Goal: Task Accomplishment & Management: Use online tool/utility

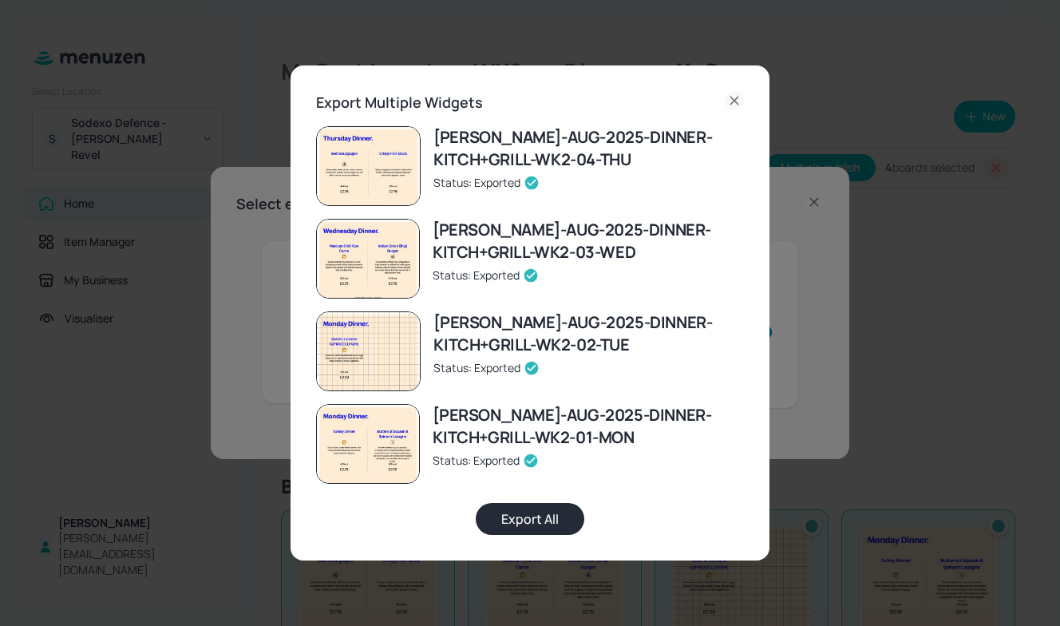
scroll to position [65, 0]
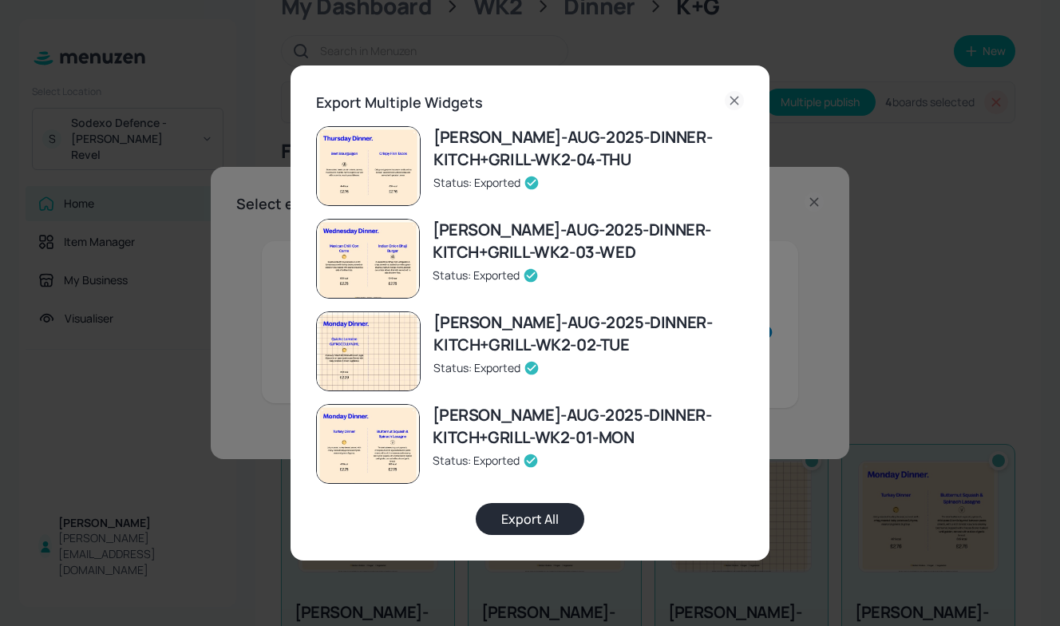
click at [731, 92] on icon at bounding box center [734, 100] width 19 height 19
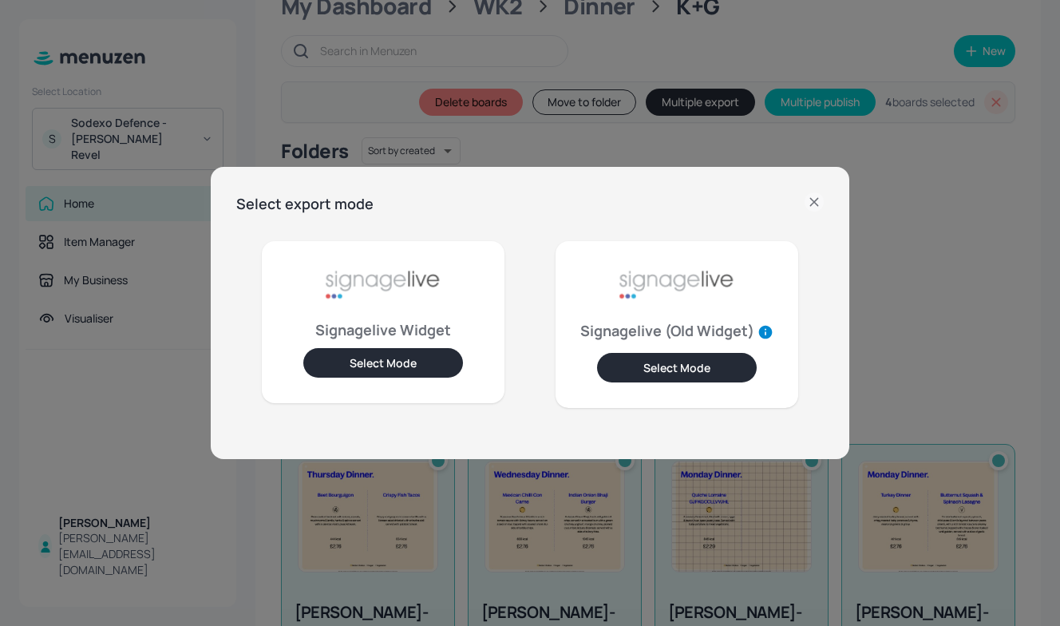
click at [818, 205] on icon at bounding box center [813, 201] width 7 height 7
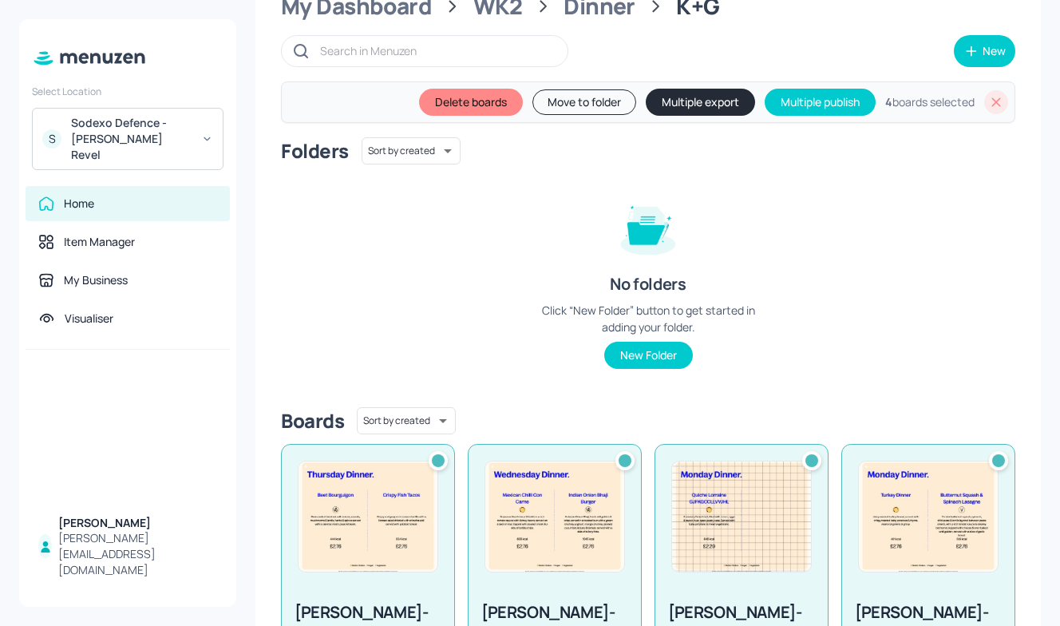
click at [161, 112] on div "S Sodexo Defence - Newbold Revel" at bounding box center [128, 139] width 192 height 62
click at [180, 138] on div at bounding box center [530, 313] width 1060 height 626
click at [180, 138] on div "Sodexo Defence - [PERSON_NAME] Revel" at bounding box center [131, 139] width 121 height 48
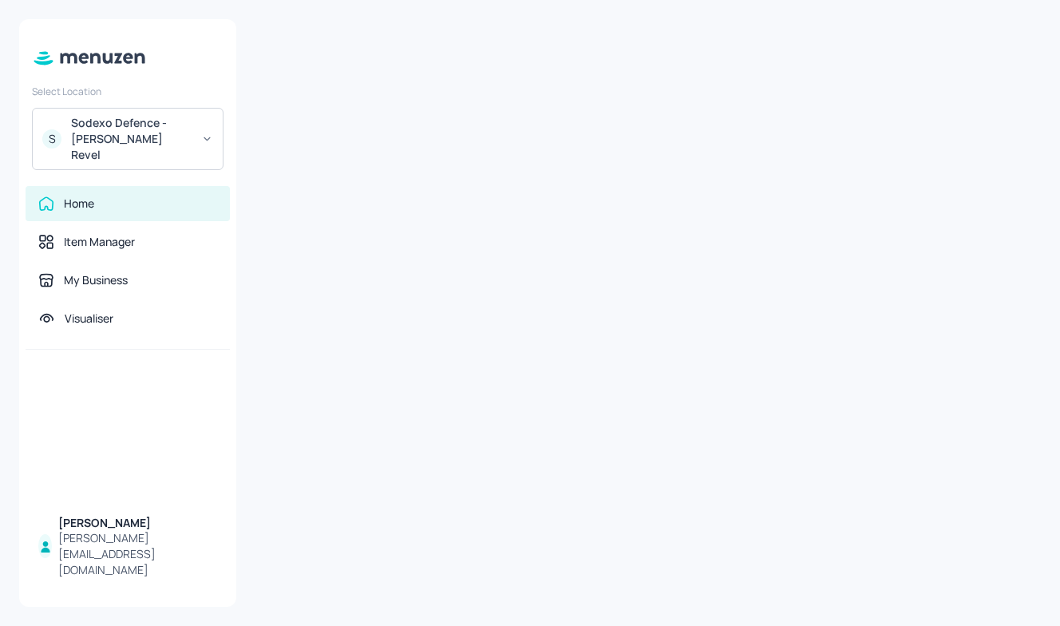
click at [190, 133] on div "Sodexo Defence - [PERSON_NAME] Revel" at bounding box center [131, 139] width 121 height 48
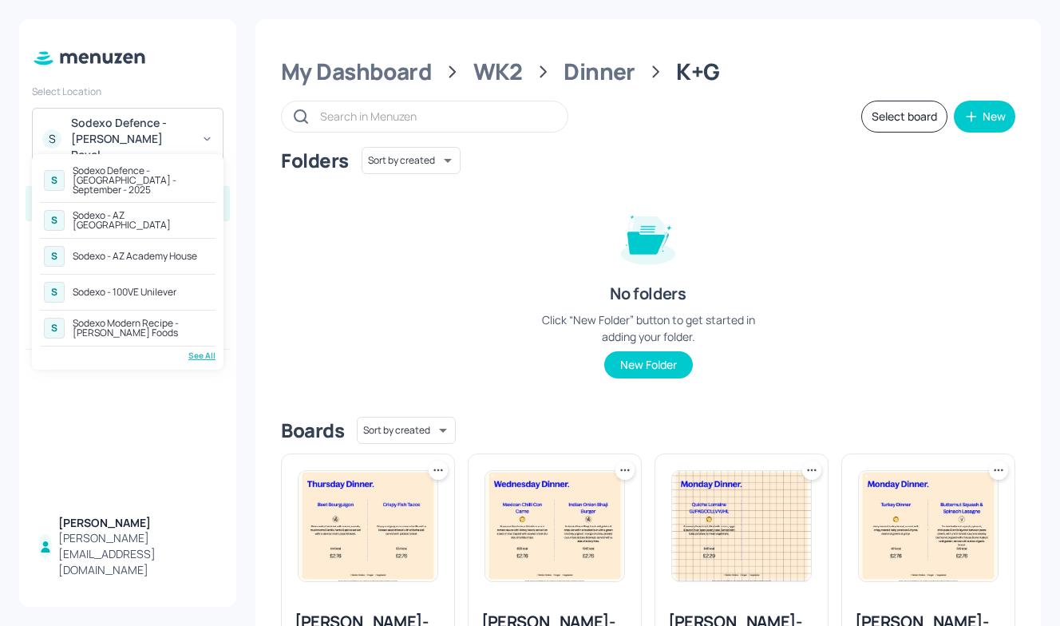
click at [204, 351] on div "See All" at bounding box center [128, 356] width 176 height 12
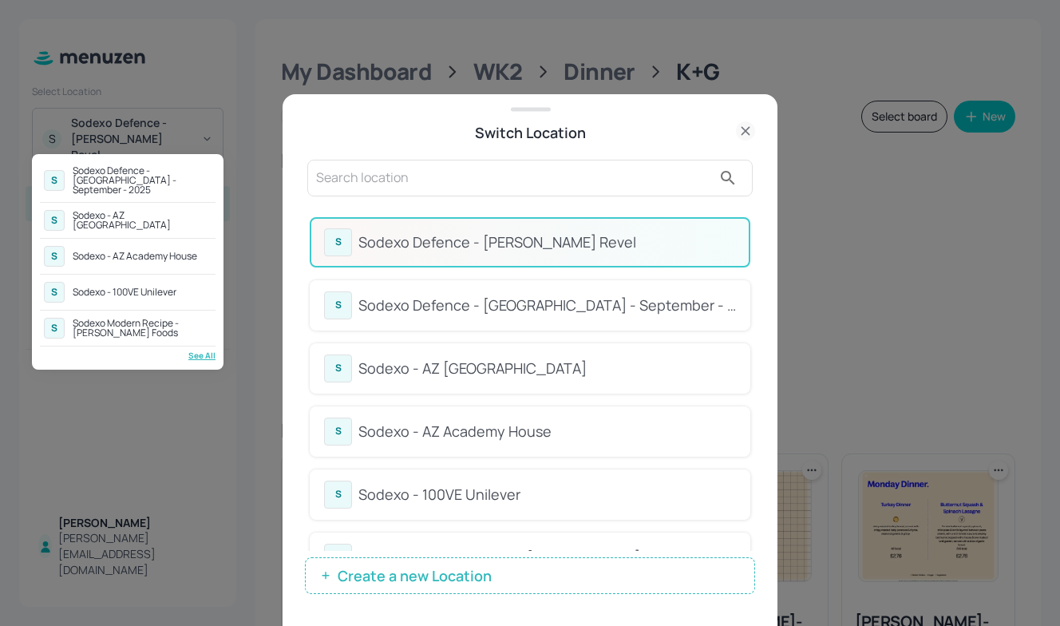
drag, startPoint x: 751, startPoint y: 287, endPoint x: 750, endPoint y: 346, distance: 58.3
click at [750, 346] on div at bounding box center [530, 313] width 1060 height 626
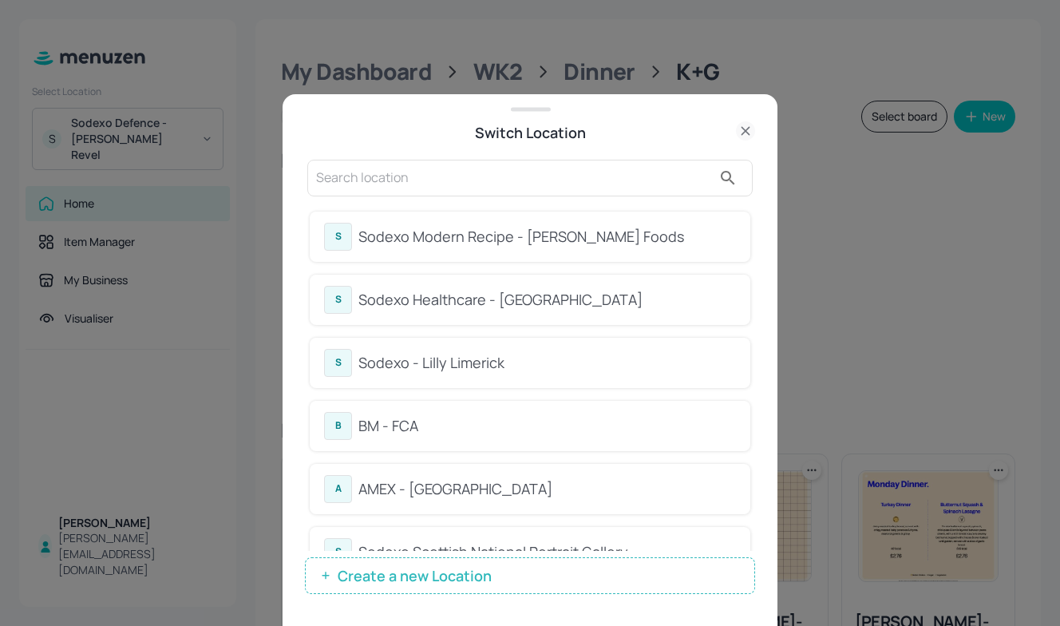
scroll to position [322, 0]
click at [392, 439] on div "B BM - FCA" at bounding box center [530, 425] width 441 height 50
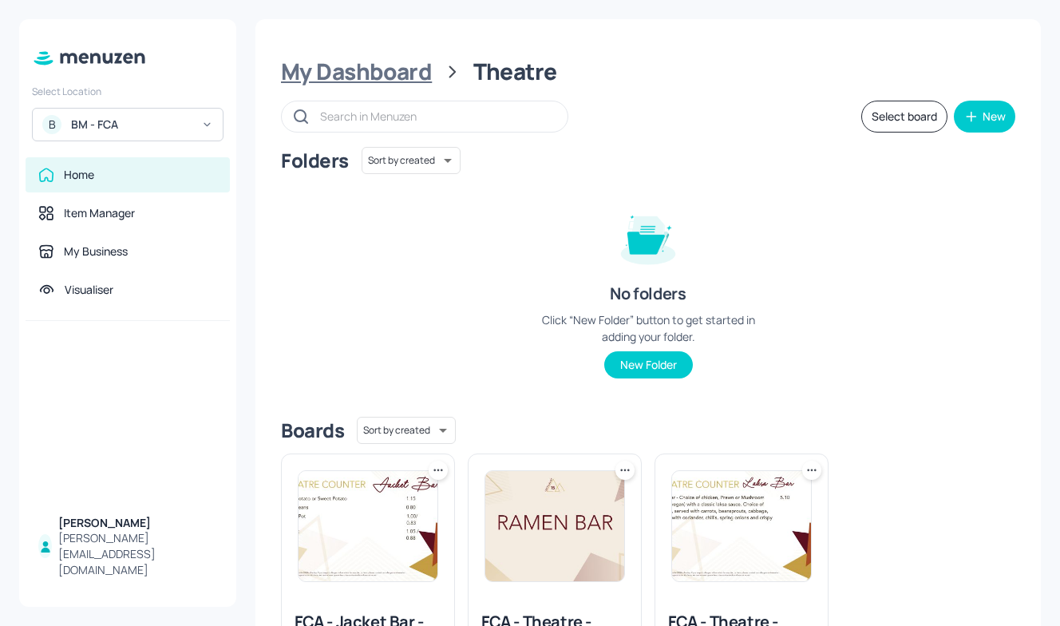
click at [389, 78] on div "My Dashboard" at bounding box center [356, 71] width 151 height 29
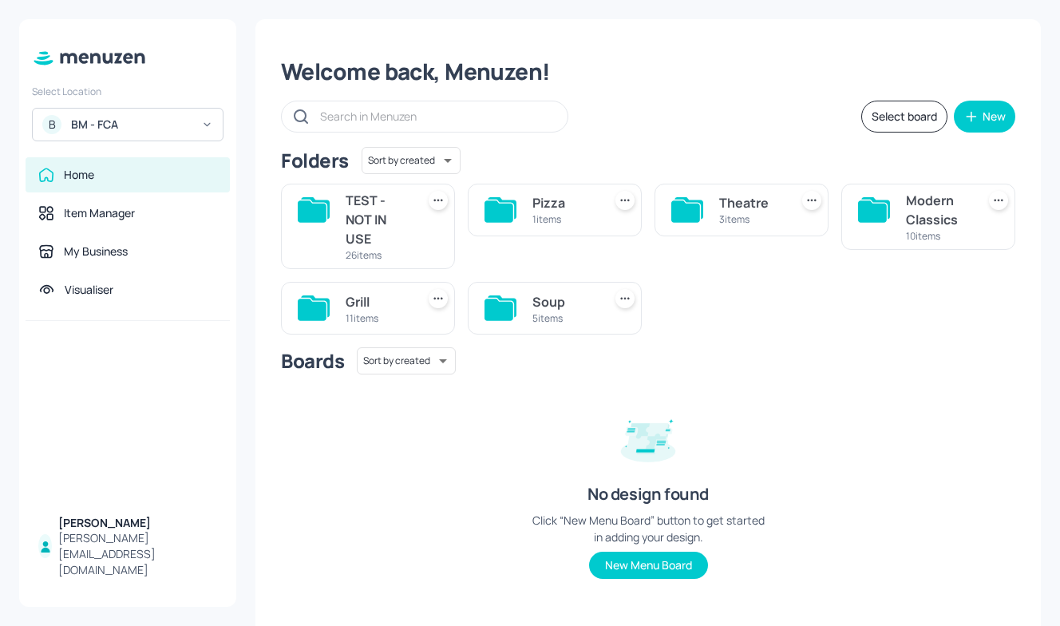
click at [359, 224] on div "TEST - NOT IN USE" at bounding box center [378, 219] width 64 height 57
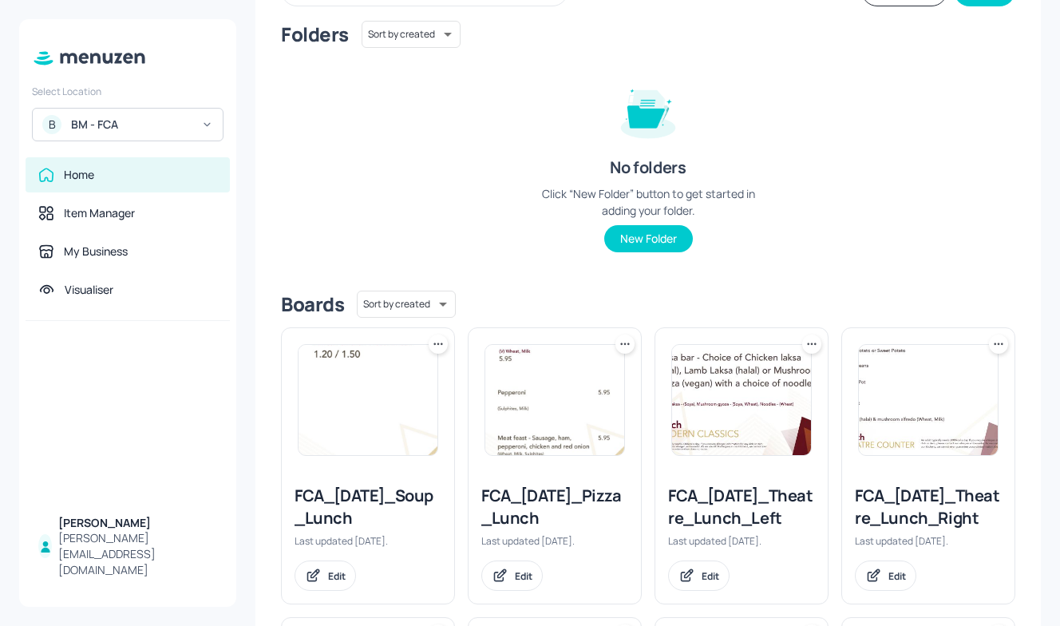
scroll to position [141, 0]
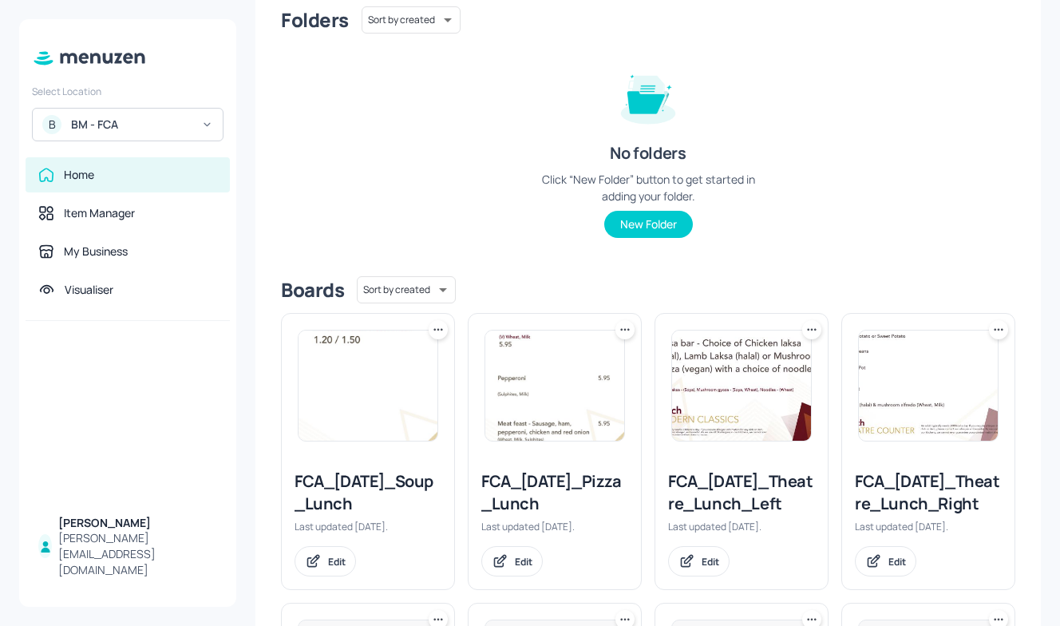
click at [141, 128] on div "BM - FCA" at bounding box center [131, 125] width 121 height 16
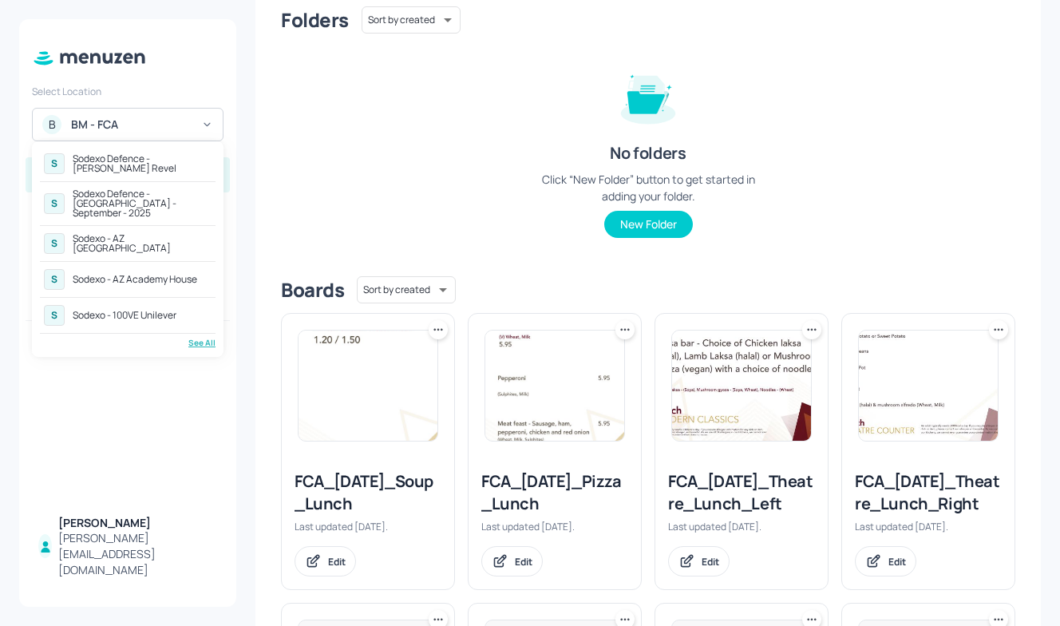
click at [351, 141] on div at bounding box center [530, 313] width 1060 height 626
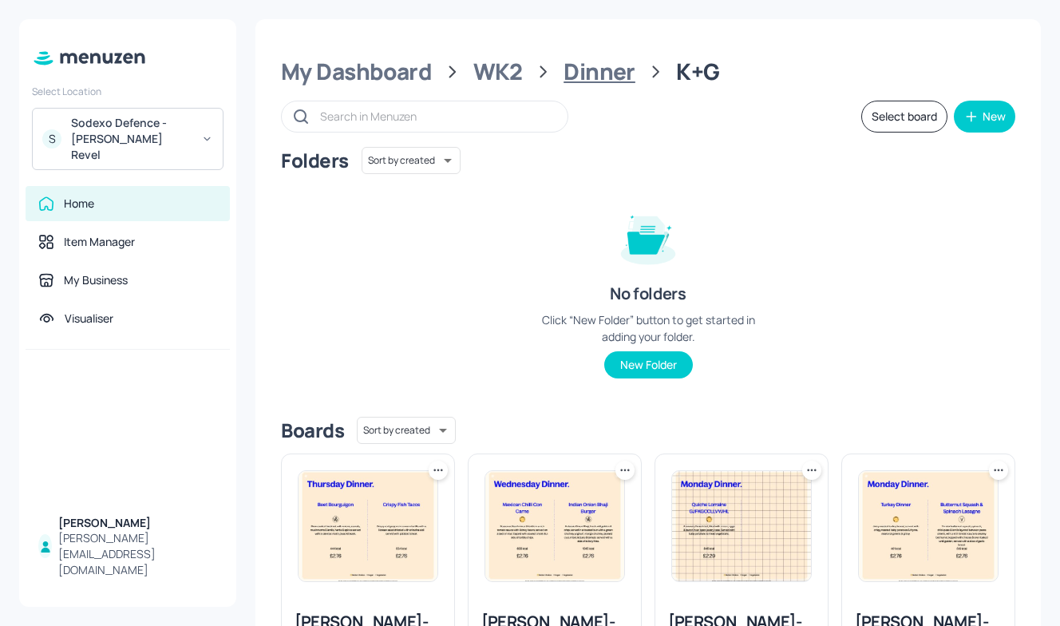
click at [576, 77] on div "Dinner" at bounding box center [600, 71] width 72 height 29
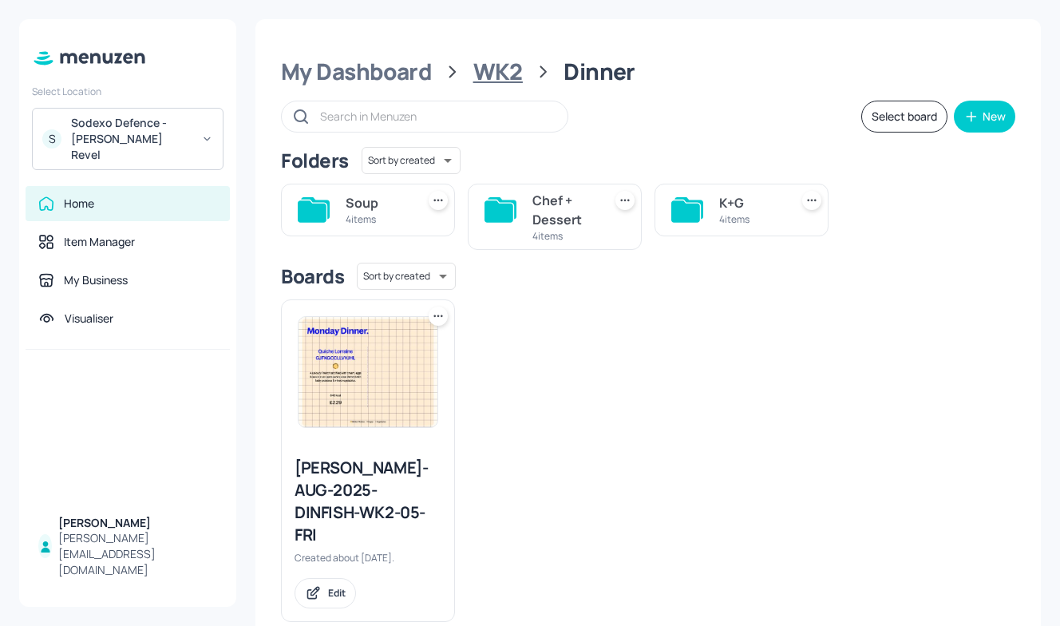
click at [510, 76] on div "WK2" at bounding box center [497, 71] width 49 height 29
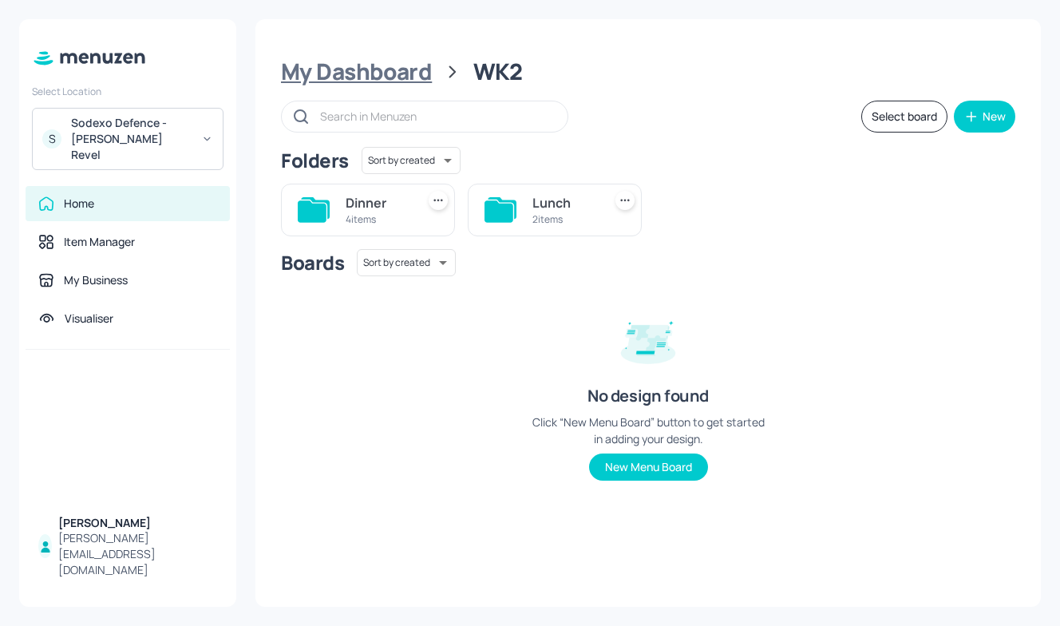
click at [399, 73] on div "My Dashboard" at bounding box center [356, 71] width 151 height 29
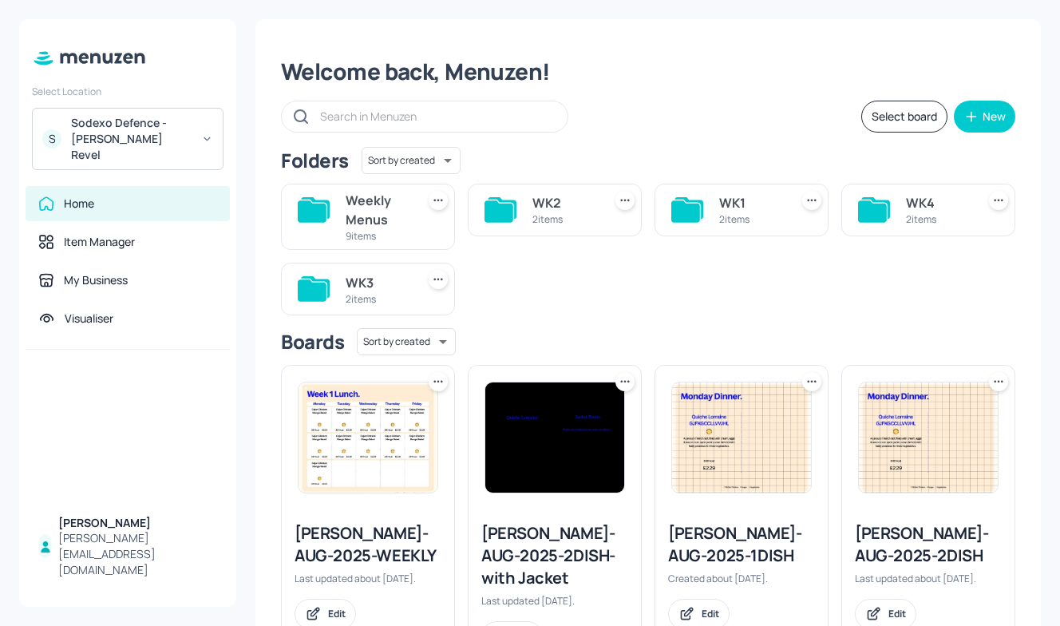
click at [357, 207] on div "Weekly Menus" at bounding box center [378, 210] width 64 height 38
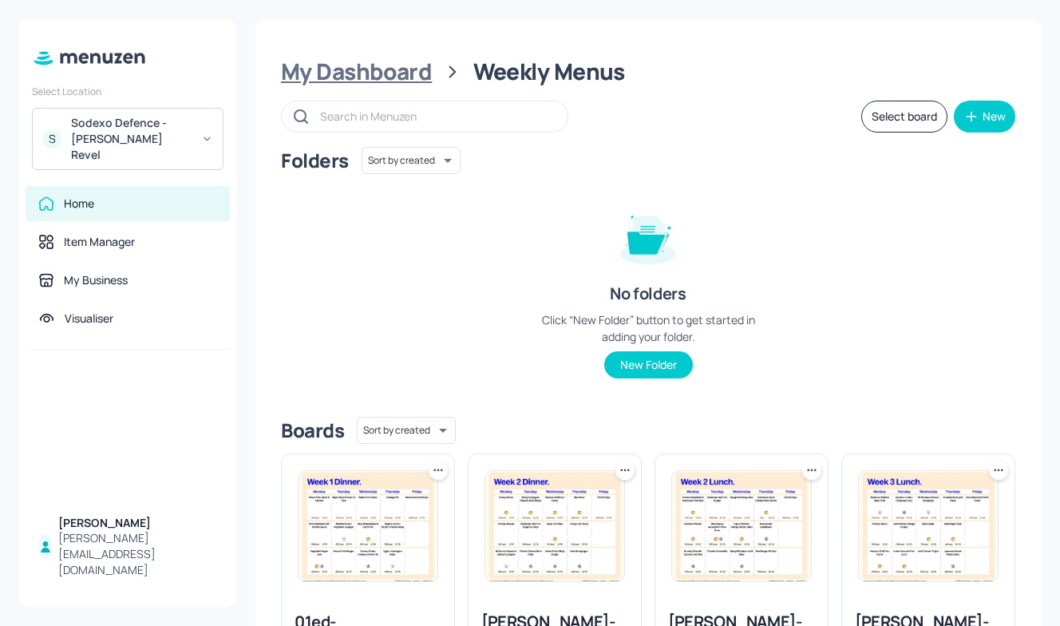
click at [355, 72] on div "My Dashboard" at bounding box center [356, 71] width 151 height 29
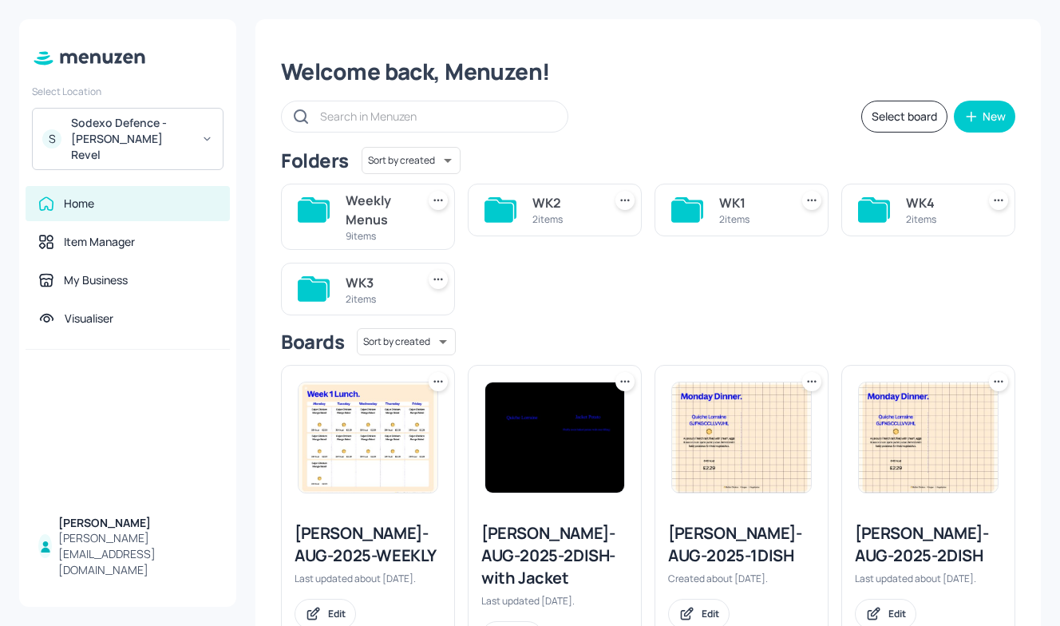
click at [533, 211] on div "WK2" at bounding box center [565, 202] width 64 height 19
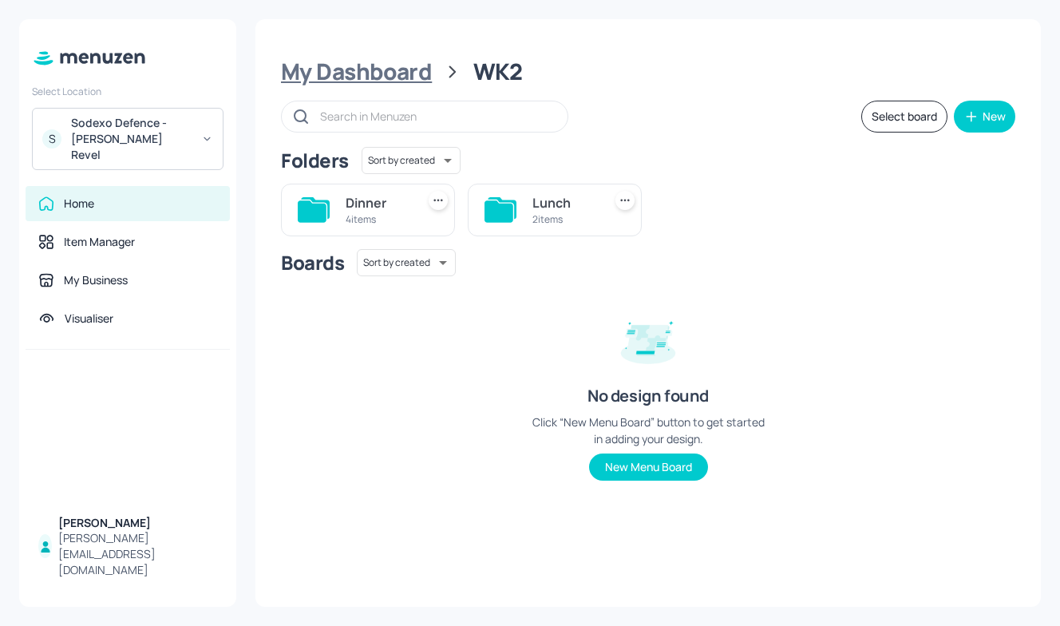
click at [366, 76] on div "My Dashboard" at bounding box center [356, 71] width 151 height 29
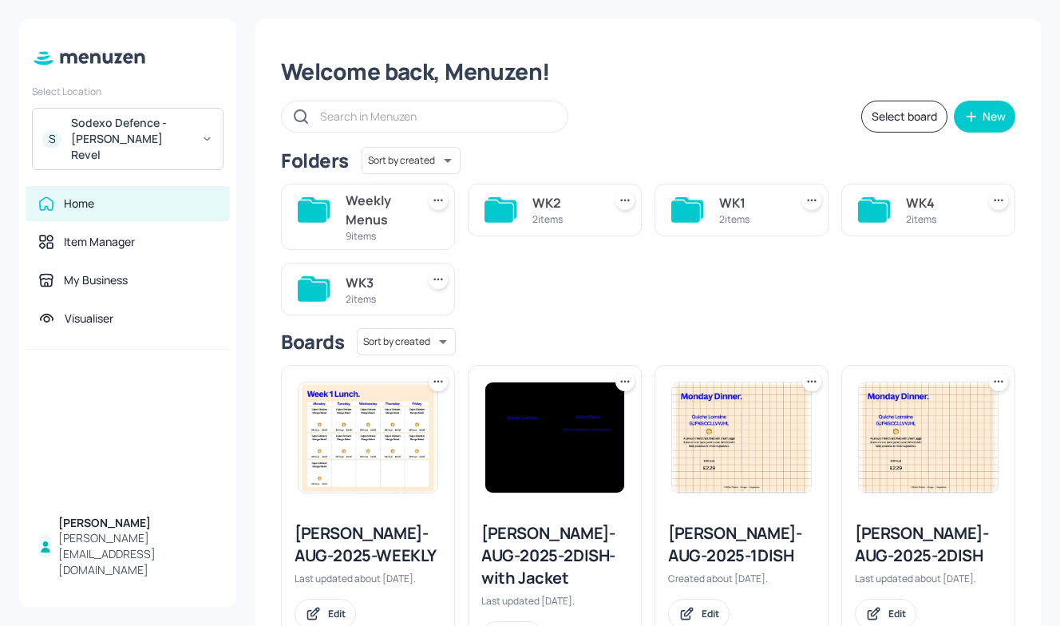
click at [347, 227] on div "Weekly Menus" at bounding box center [378, 210] width 64 height 38
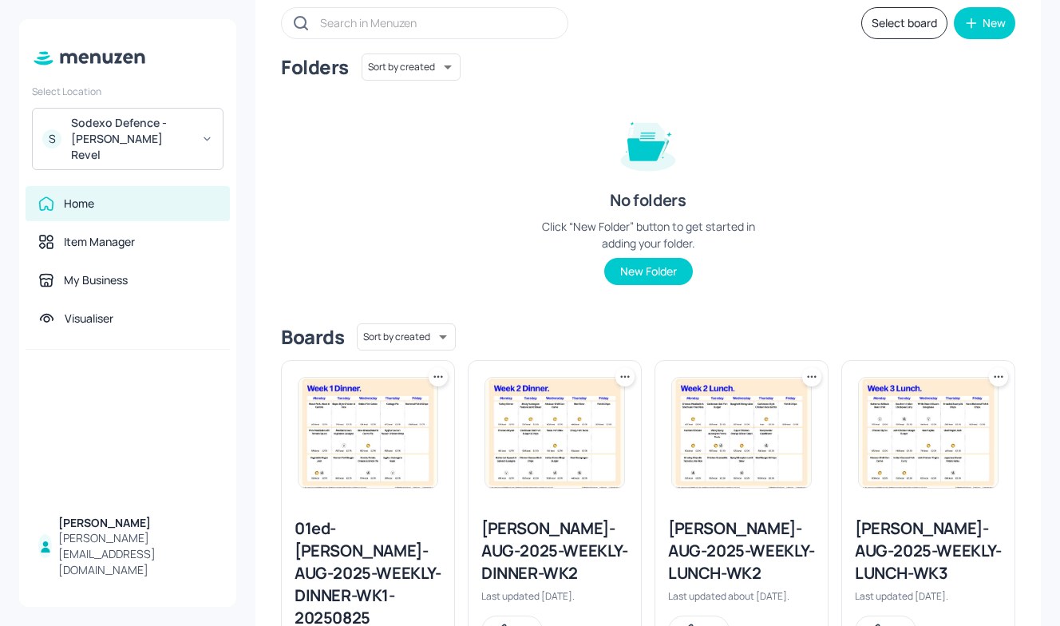
scroll to position [77, 0]
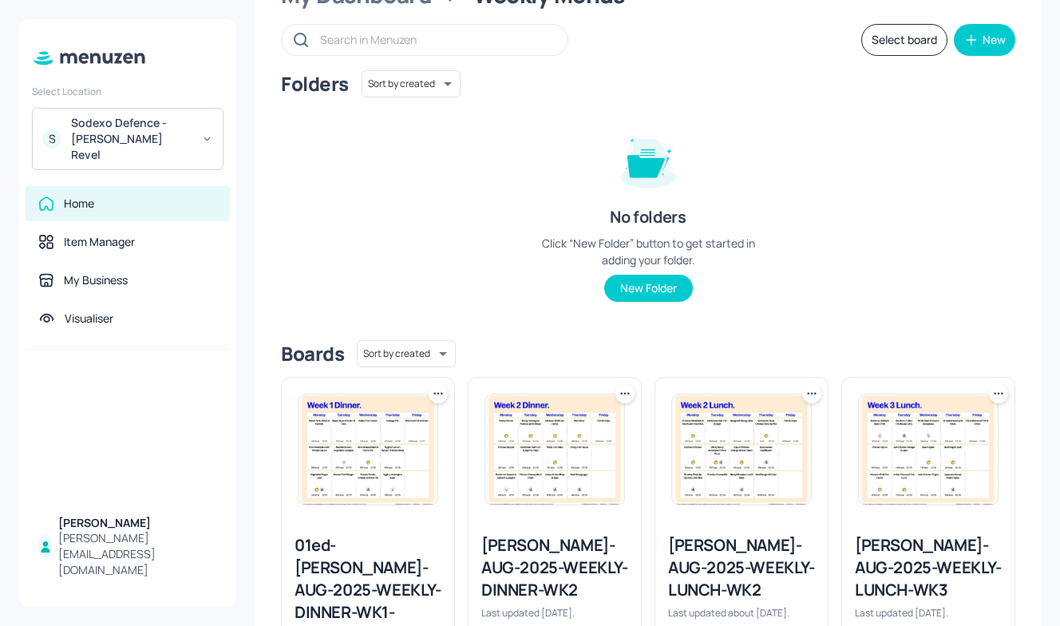
click at [881, 42] on button "Select board" at bounding box center [904, 40] width 86 height 32
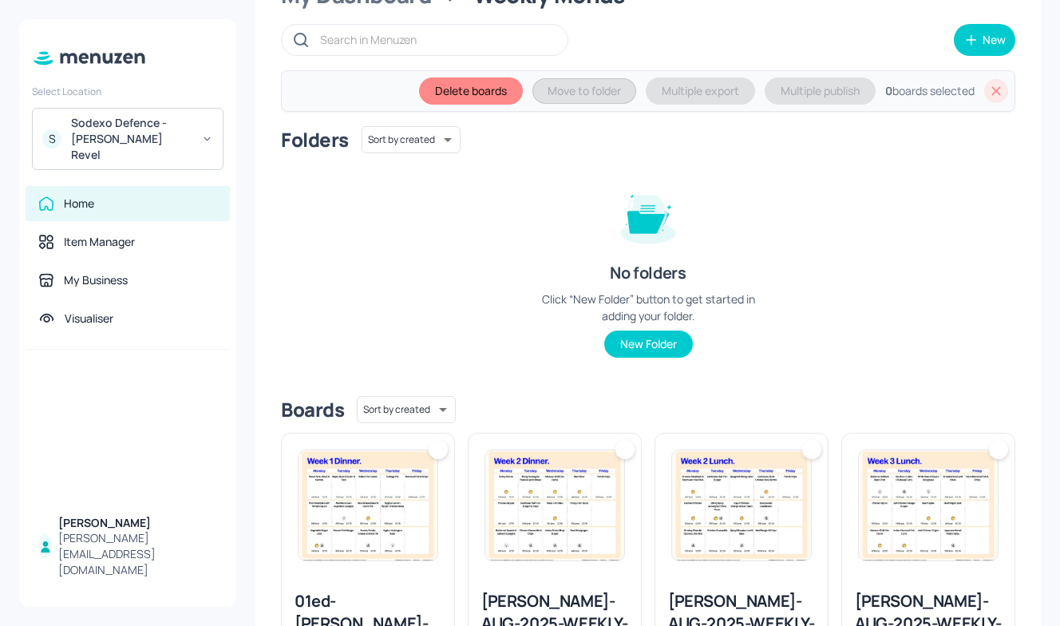
click at [622, 451] on div at bounding box center [625, 449] width 19 height 19
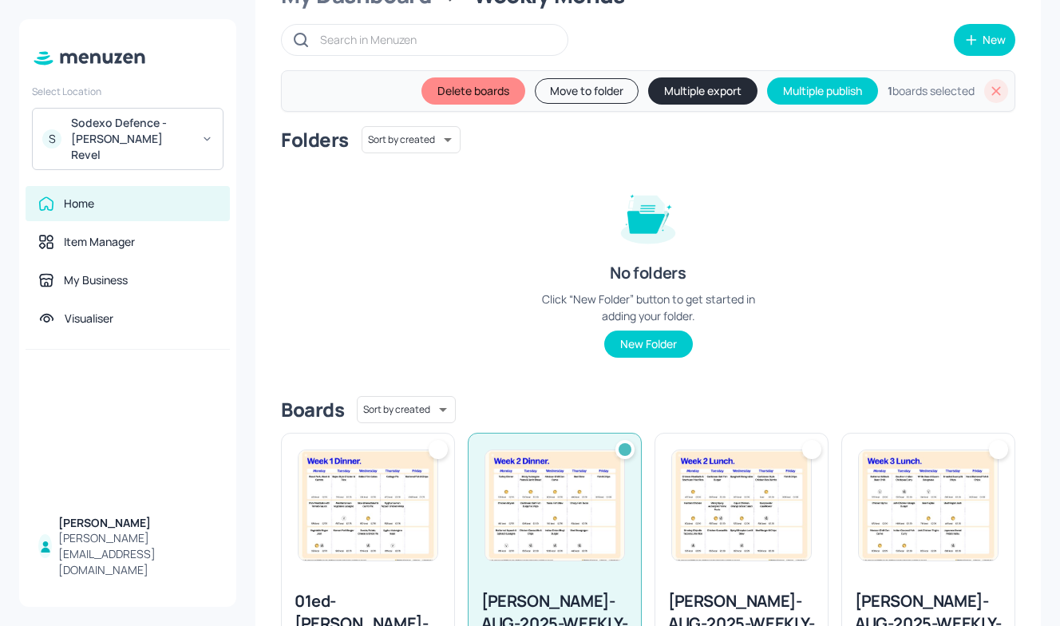
click at [708, 450] on img at bounding box center [741, 505] width 139 height 110
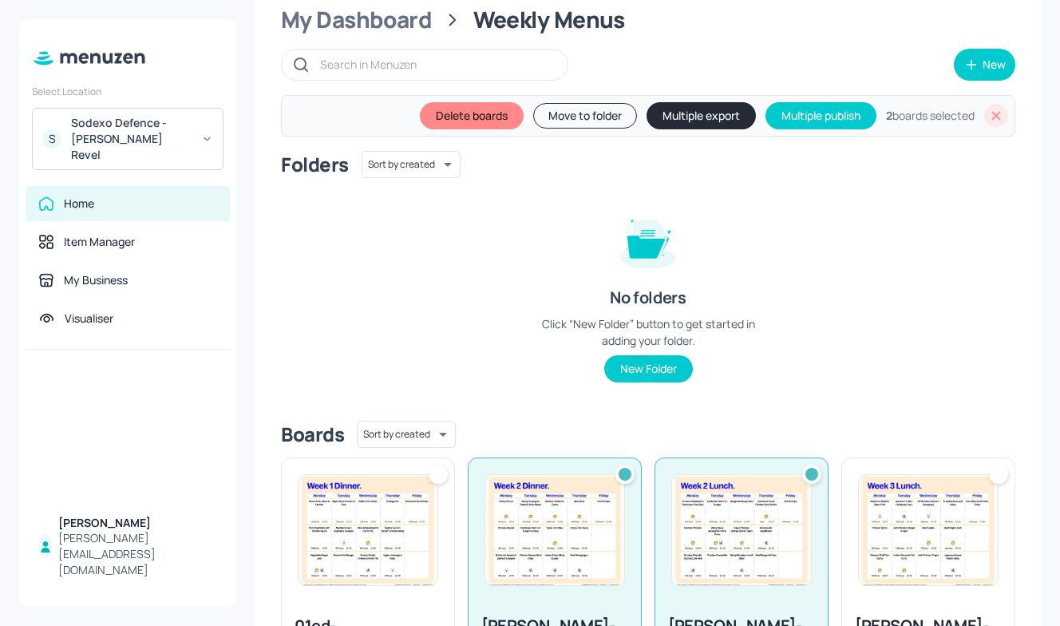
scroll to position [30, 0]
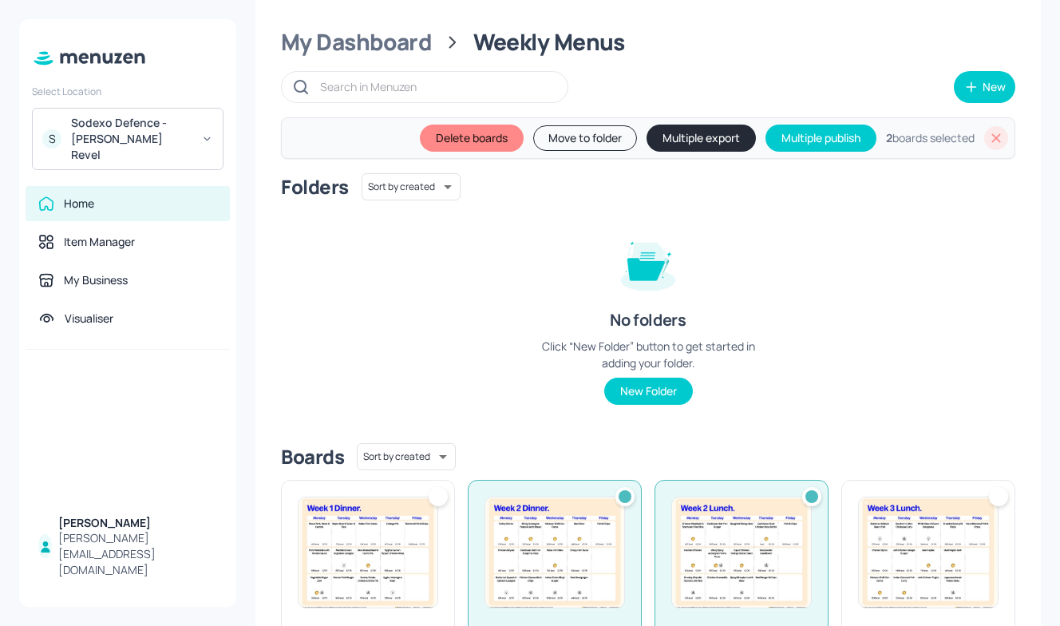
click at [696, 141] on button "Multiple export" at bounding box center [701, 138] width 109 height 27
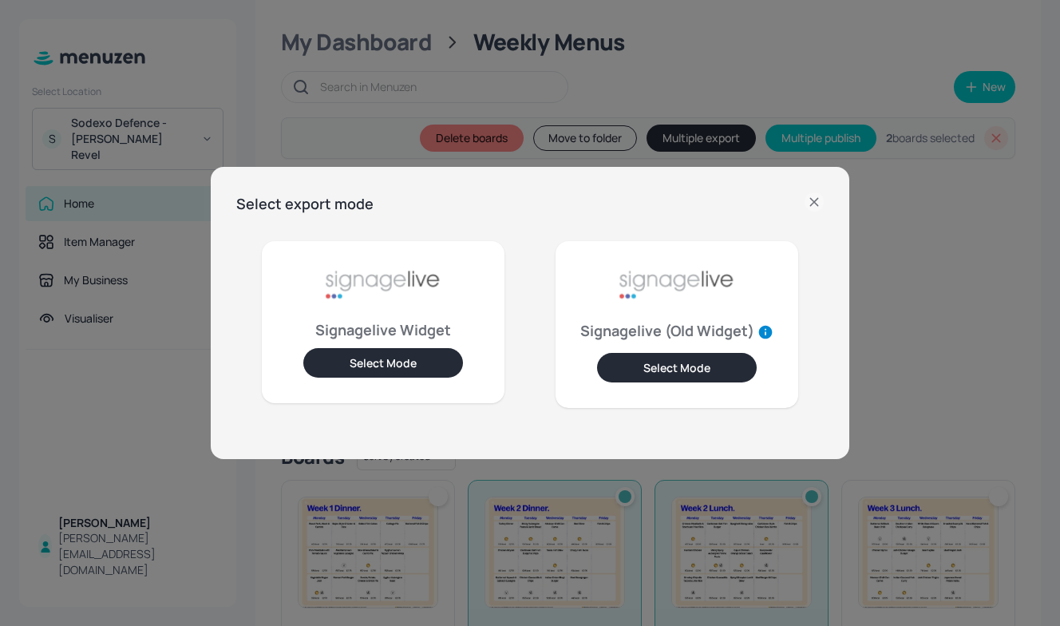
click at [398, 361] on button "Select Mode" at bounding box center [383, 363] width 160 height 30
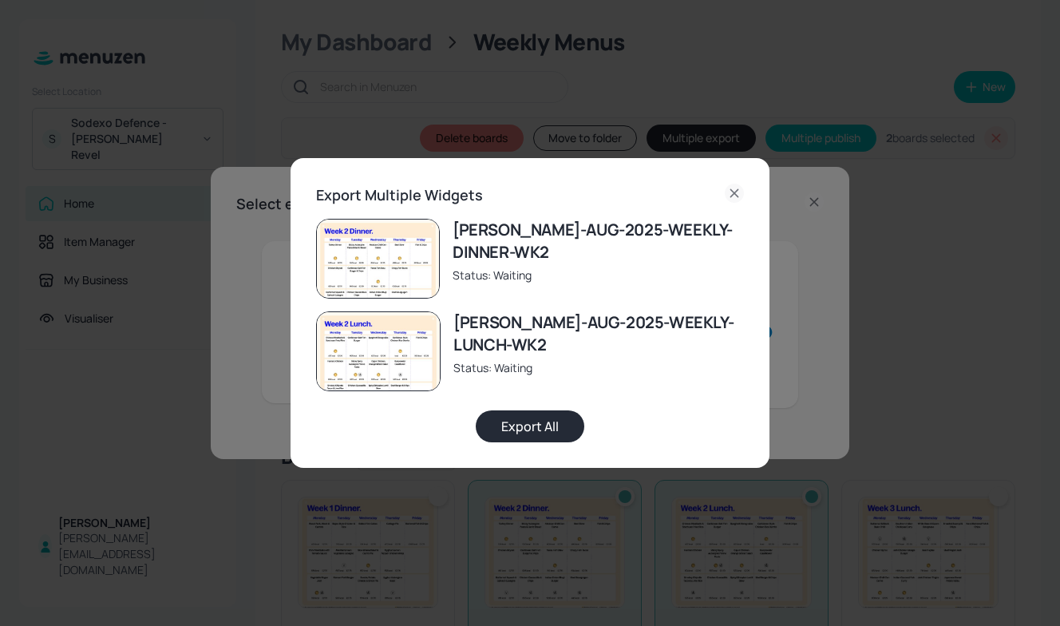
click at [517, 426] on button "Export All" at bounding box center [530, 426] width 109 height 32
click at [222, 431] on div "Export Multiple Widgets Newbold-AUG-2025-WEEKLY-DINNER-WK2 Status: Exported New…" at bounding box center [530, 313] width 1060 height 626
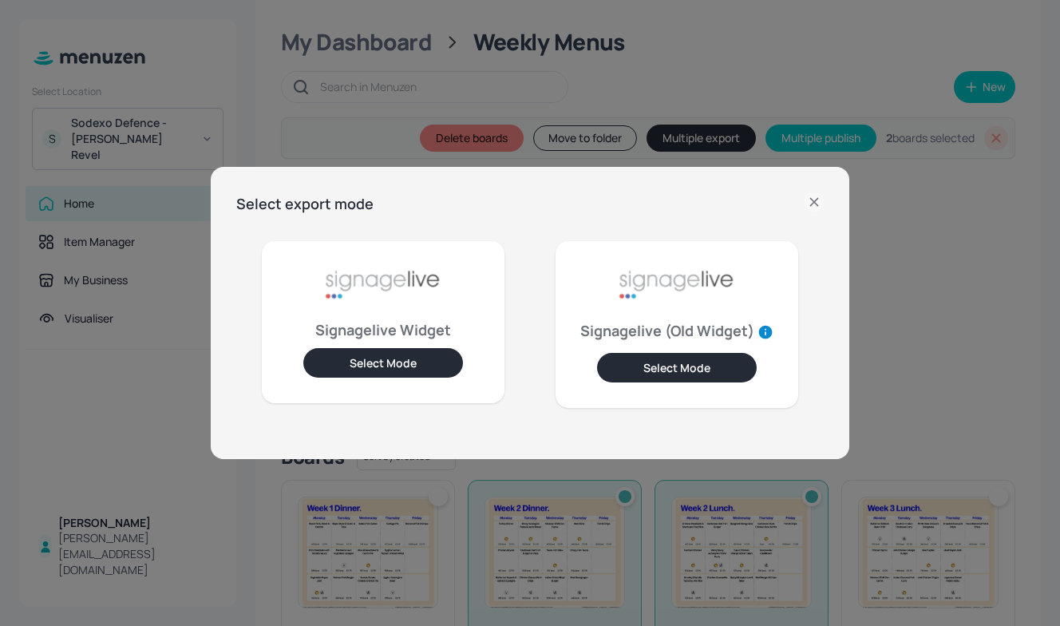
click at [814, 212] on div at bounding box center [814, 203] width 19 height 23
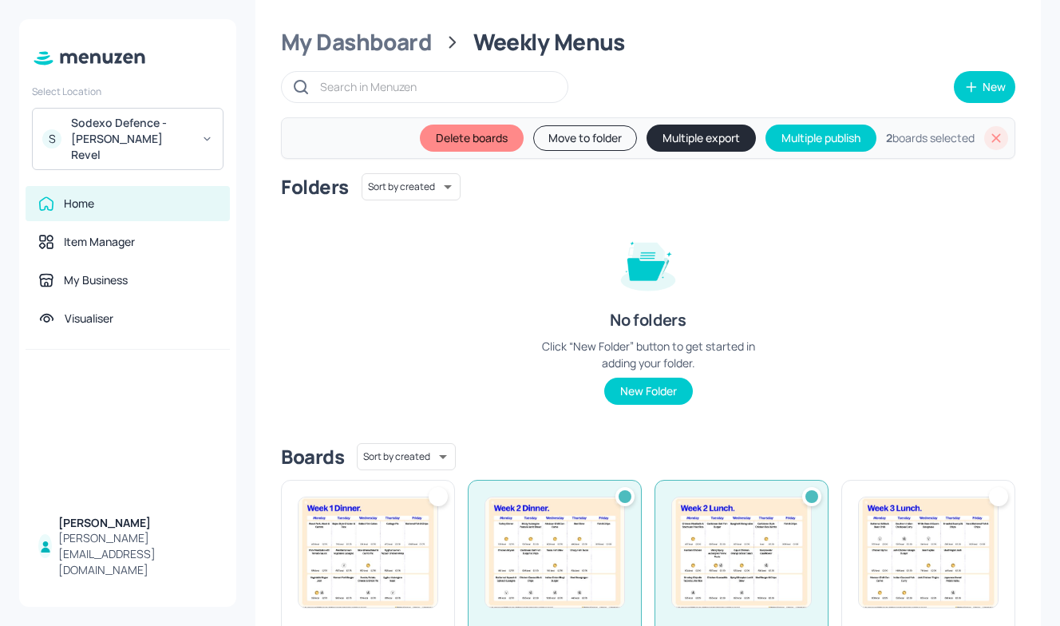
click at [144, 137] on div "Sodexo Defence - [PERSON_NAME] Revel" at bounding box center [131, 139] width 121 height 48
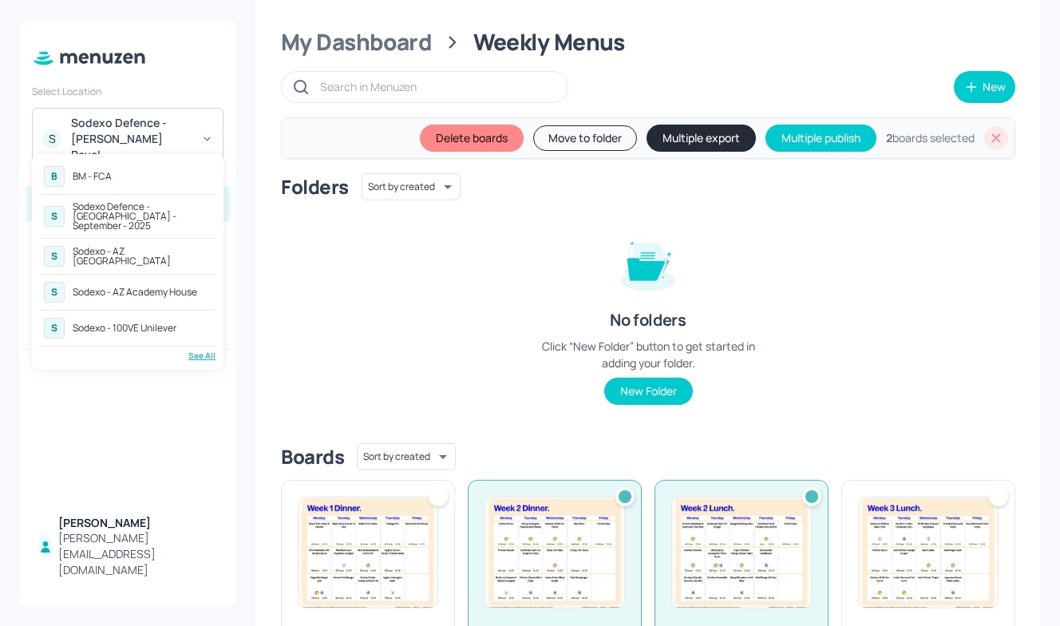
click at [991, 142] on div at bounding box center [530, 313] width 1060 height 626
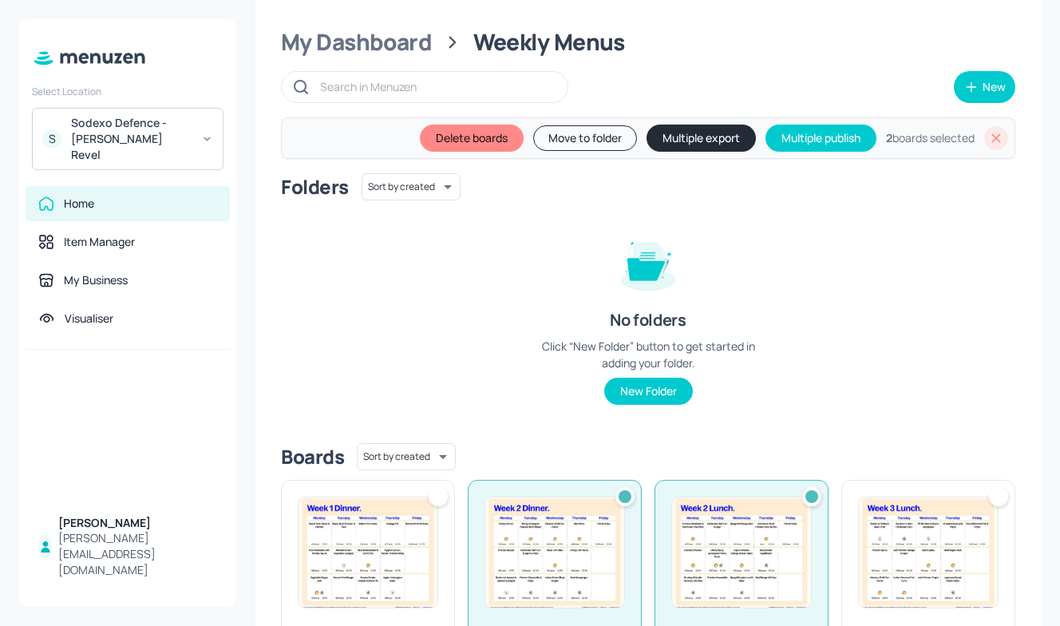
click at [991, 142] on icon at bounding box center [996, 138] width 16 height 16
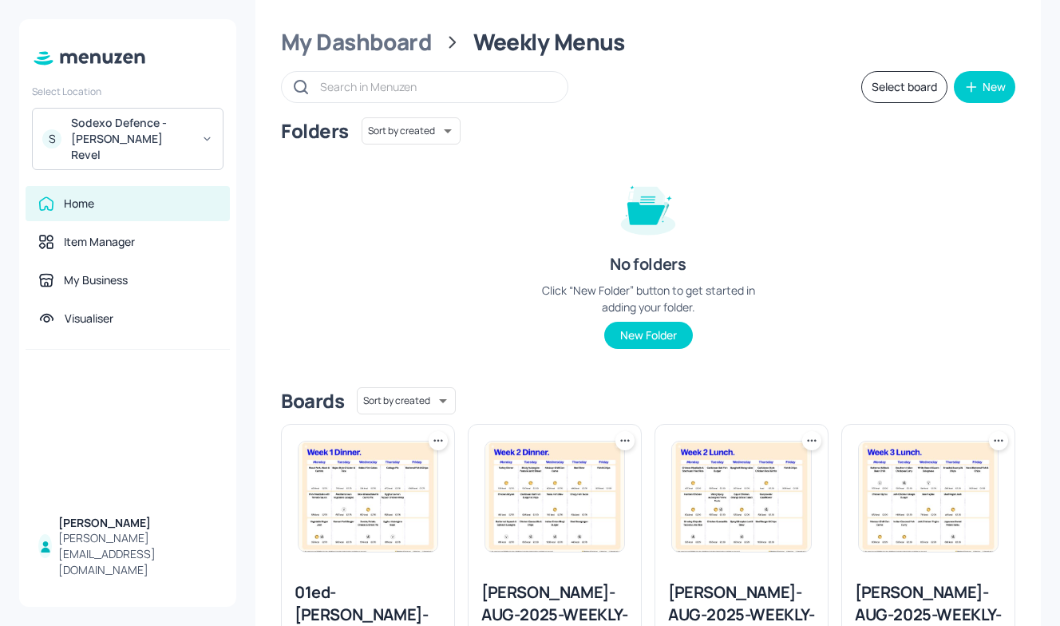
click at [142, 145] on div "Sodexo Defence - [PERSON_NAME] Revel" at bounding box center [131, 139] width 121 height 48
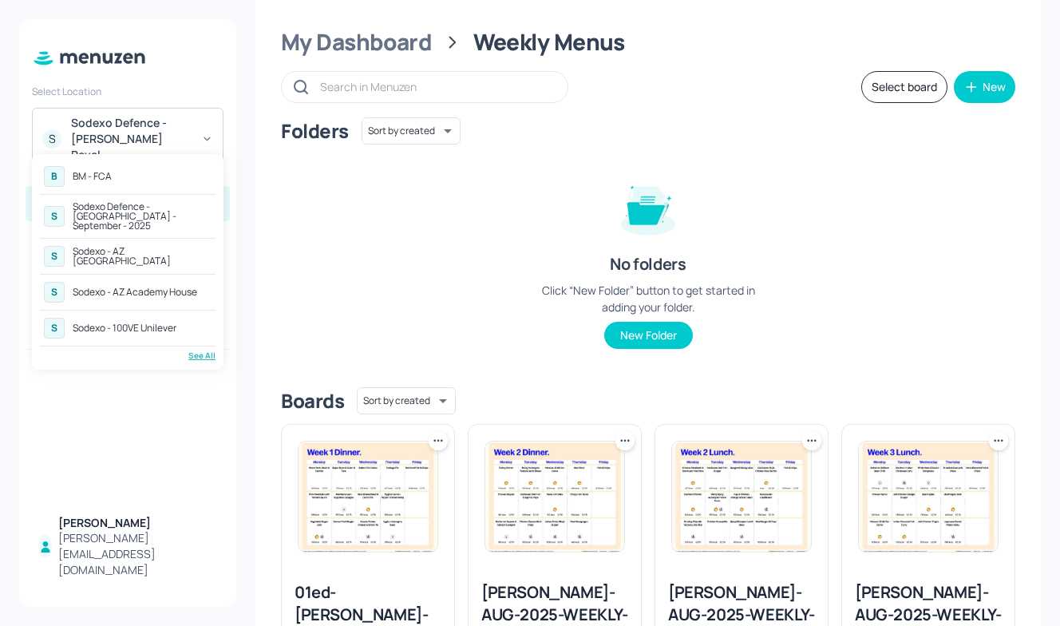
click at [109, 180] on div "BM - FCA" at bounding box center [92, 177] width 39 height 10
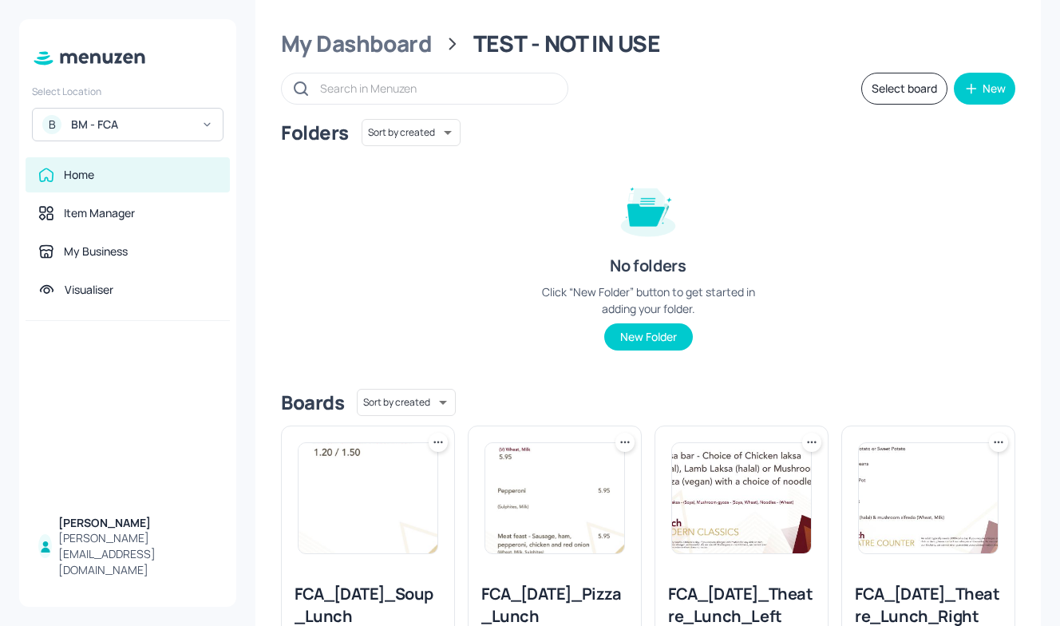
scroll to position [33, 0]
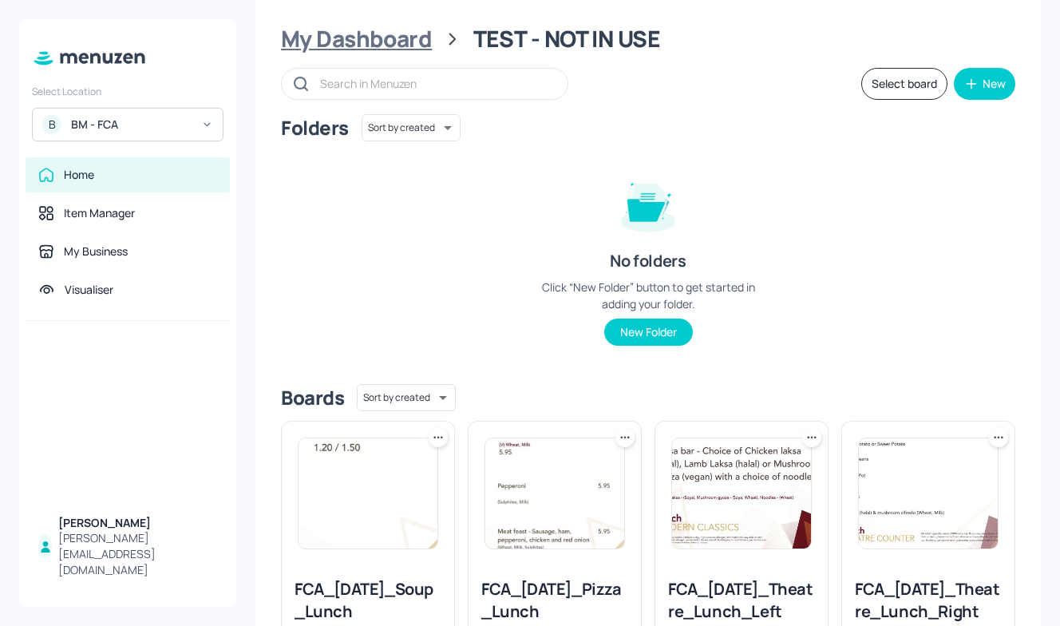
click at [342, 46] on div "My Dashboard" at bounding box center [356, 39] width 151 height 29
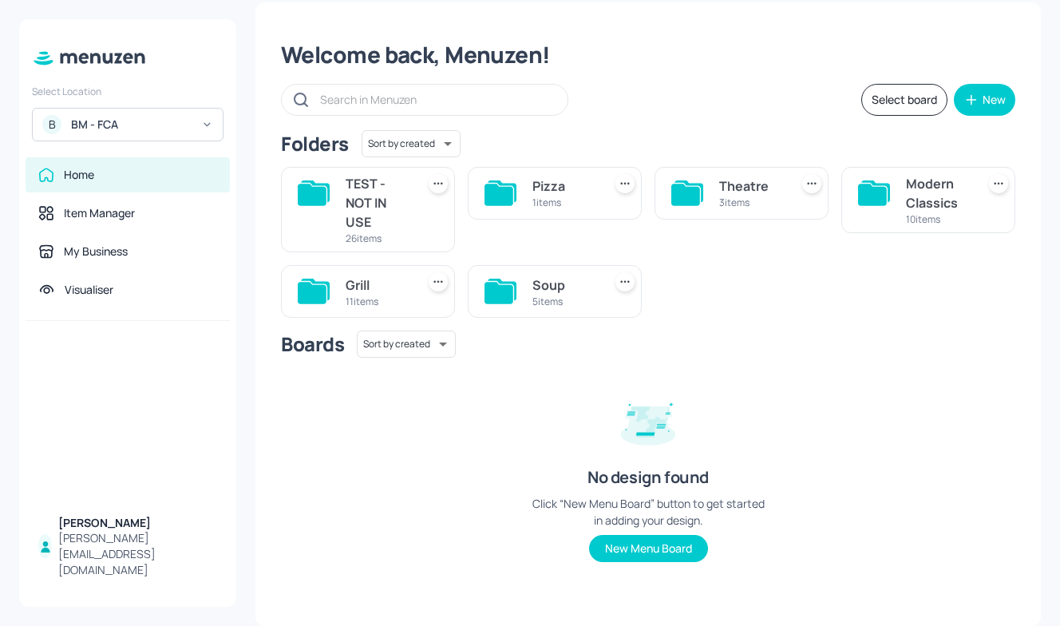
click at [576, 206] on div "1 items" at bounding box center [565, 203] width 64 height 14
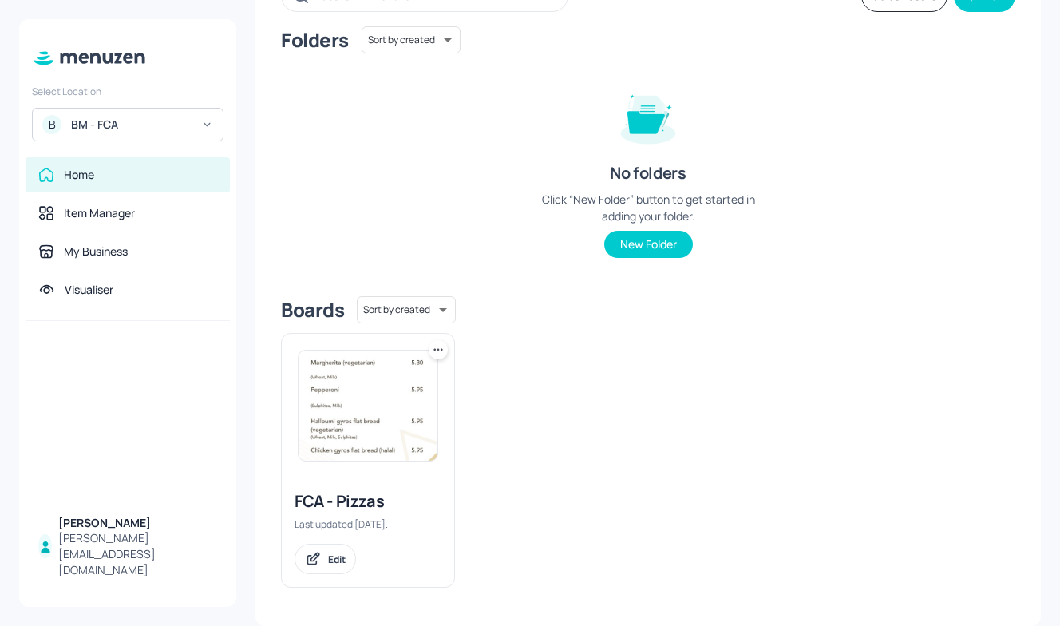
scroll to position [0, 0]
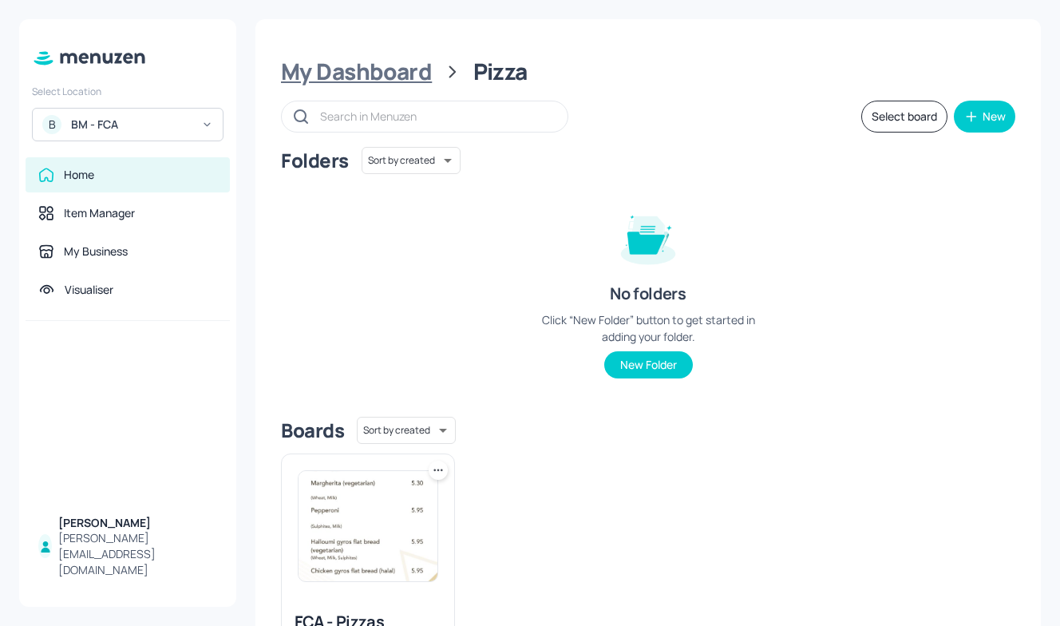
click at [370, 80] on div "My Dashboard" at bounding box center [356, 71] width 151 height 29
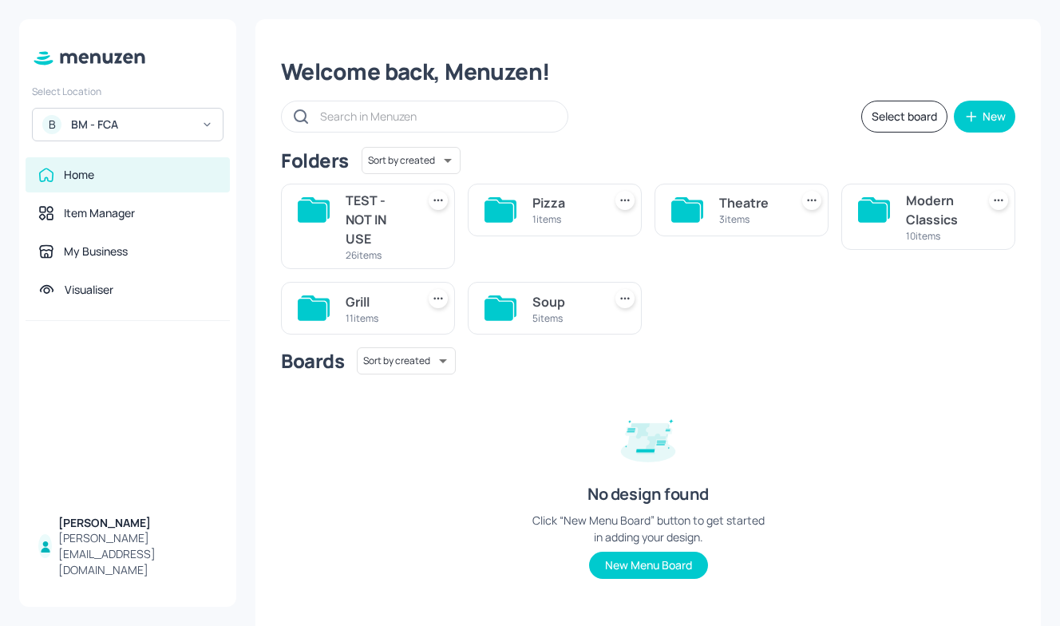
click at [728, 209] on div "Theatre" at bounding box center [751, 202] width 64 height 19
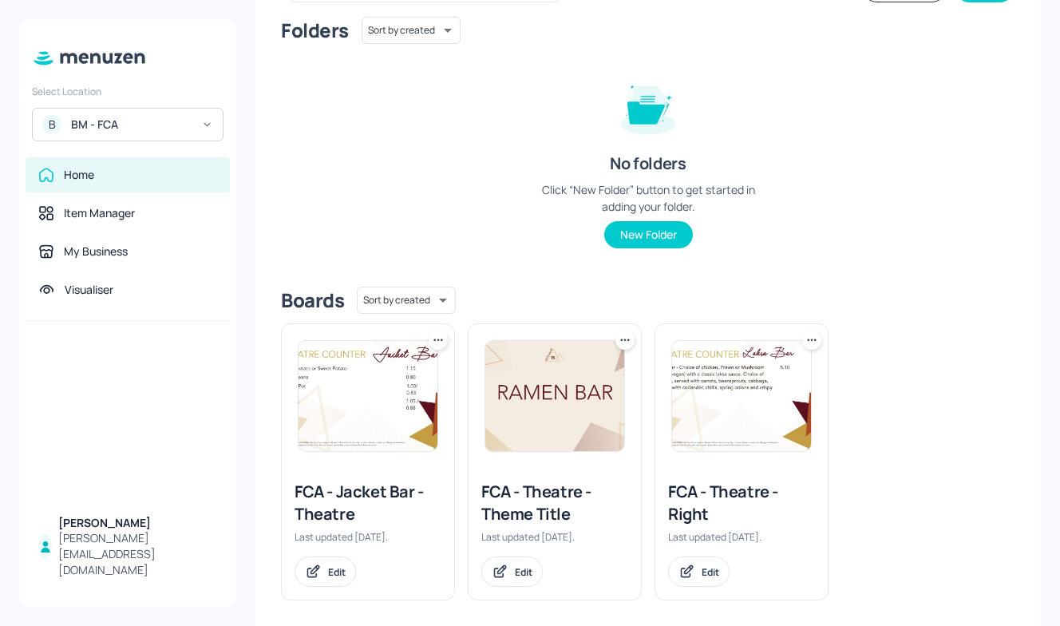
scroll to position [141, 0]
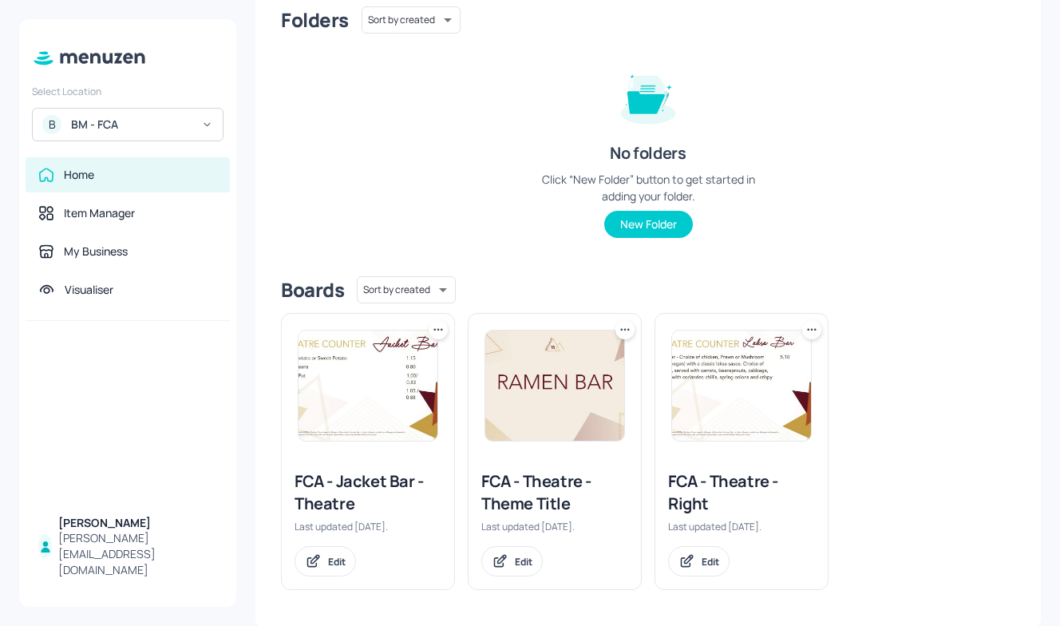
click at [677, 418] on img at bounding box center [741, 386] width 139 height 110
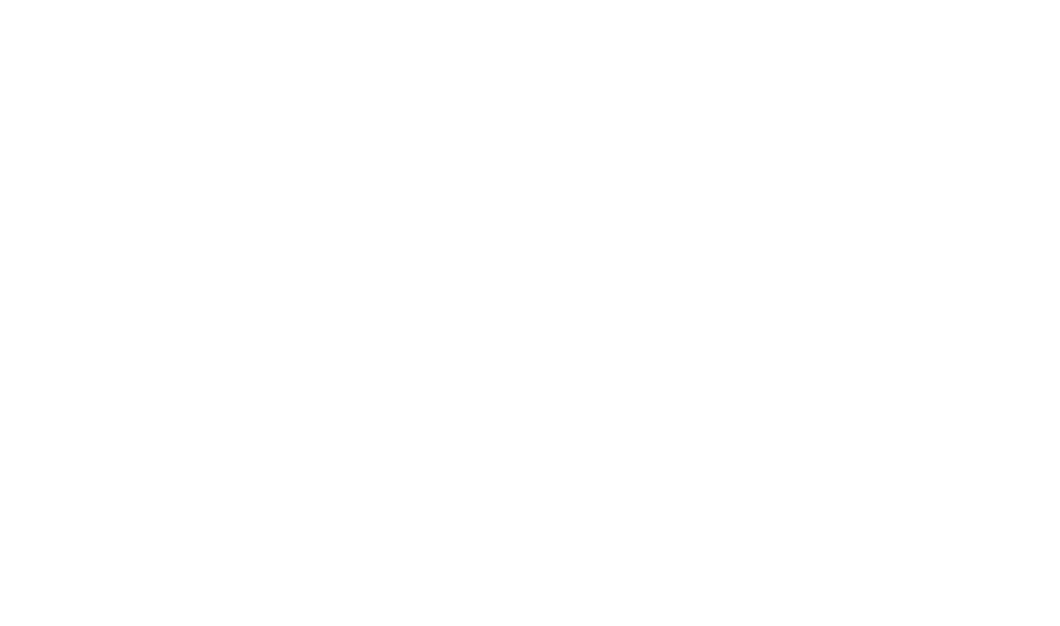
click at [677, 418] on div at bounding box center [530, 313] width 1060 height 626
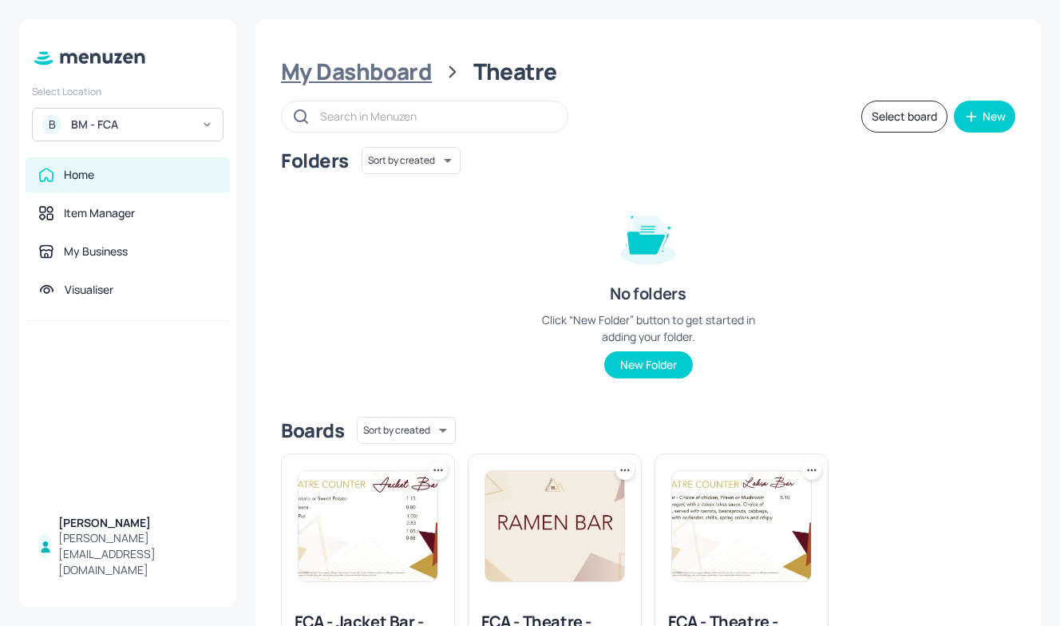
click at [402, 78] on div "My Dashboard" at bounding box center [356, 71] width 151 height 29
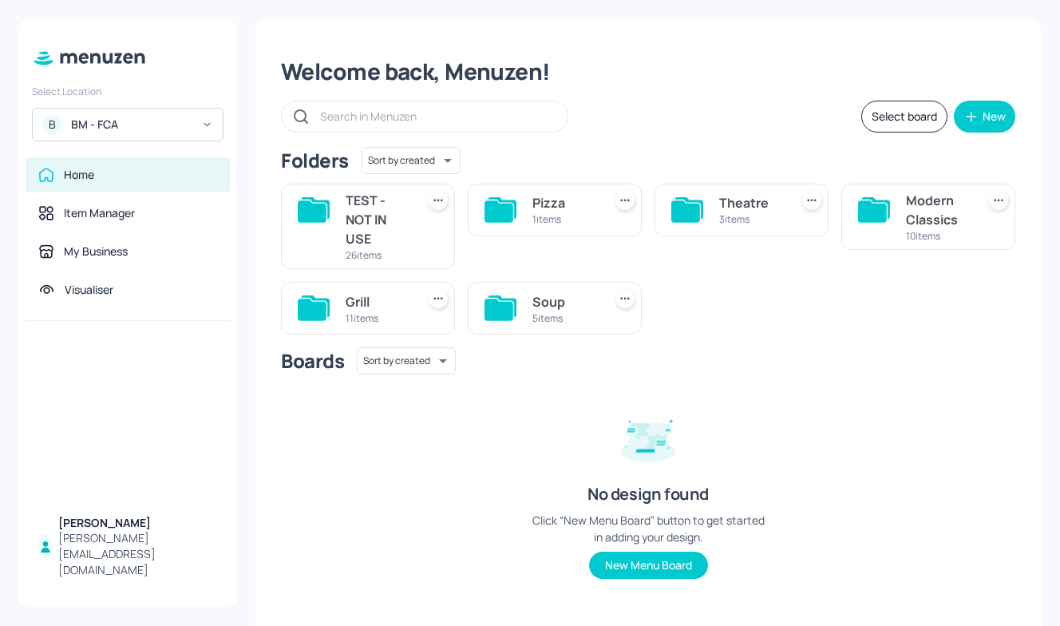
click at [900, 225] on div "Modern Classics 10 items" at bounding box center [928, 217] width 174 height 66
click at [533, 322] on div "5 items" at bounding box center [565, 318] width 64 height 14
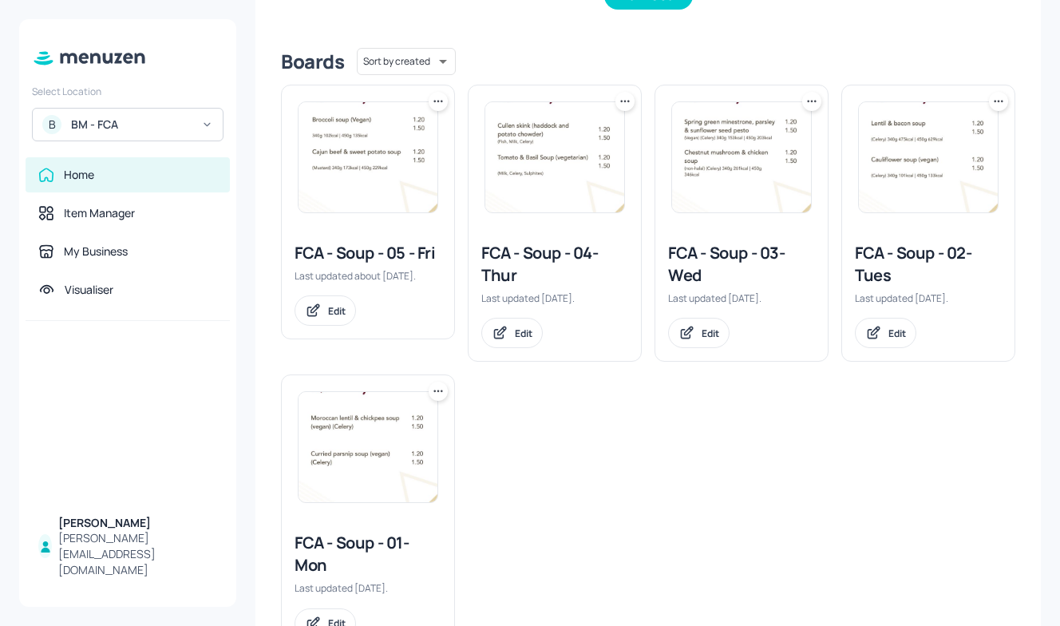
scroll to position [405, 0]
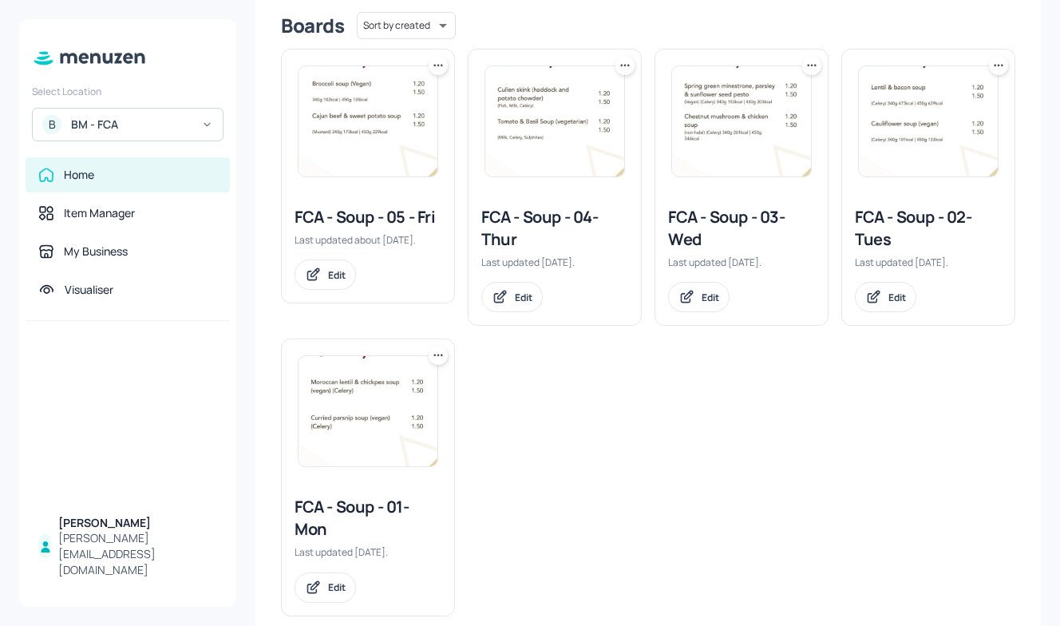
click at [331, 457] on img at bounding box center [368, 411] width 139 height 110
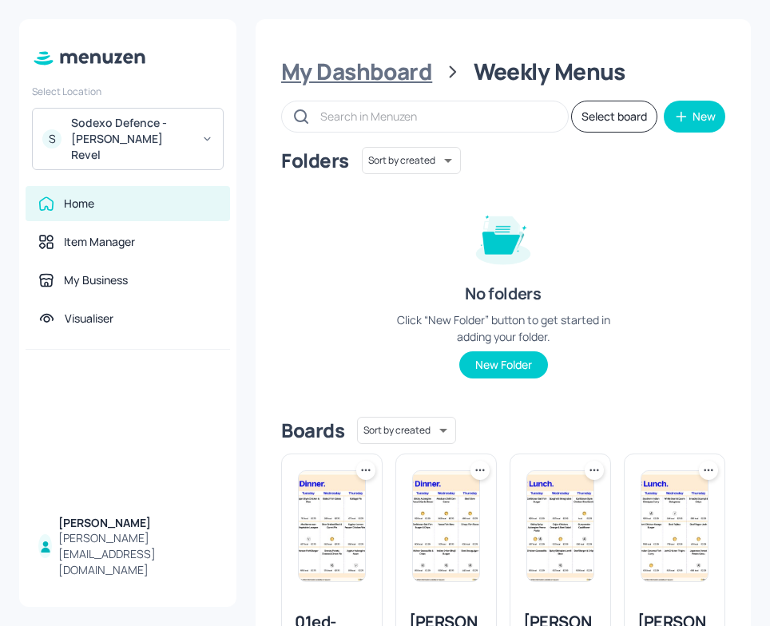
click at [384, 82] on div "My Dashboard" at bounding box center [356, 71] width 151 height 29
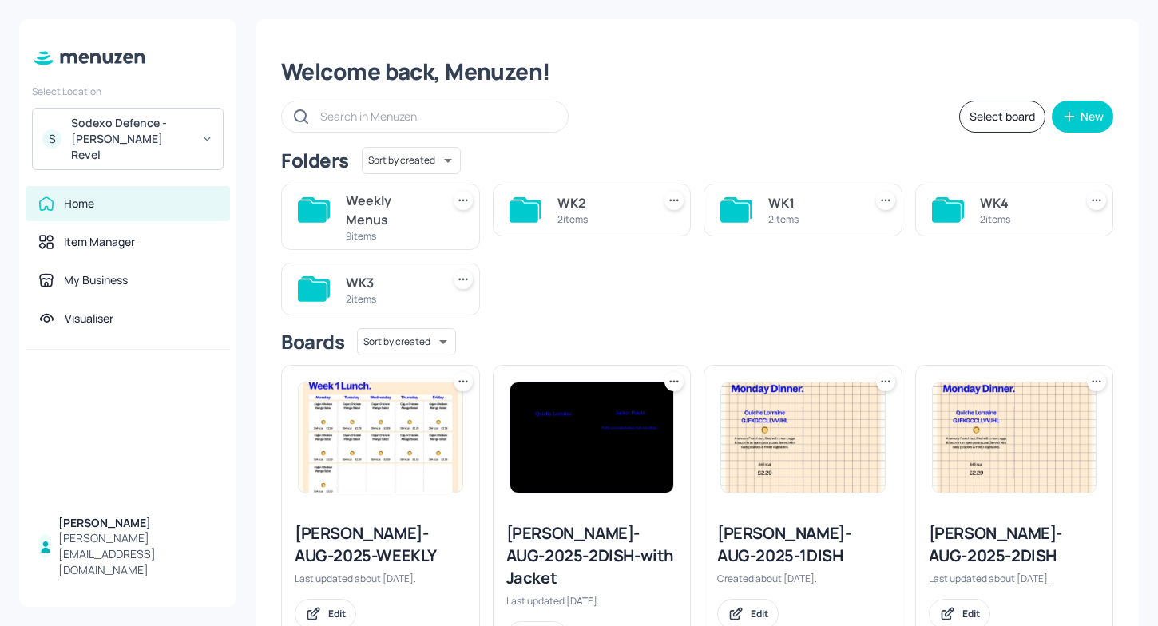
click at [560, 211] on div "WK2" at bounding box center [601, 202] width 89 height 19
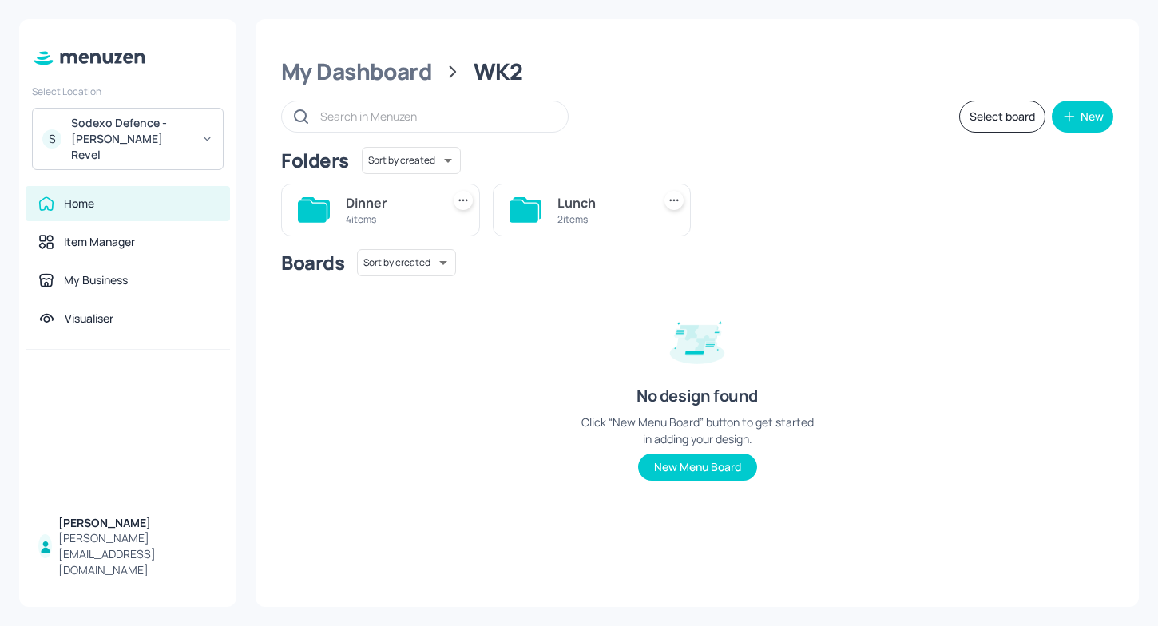
click at [567, 219] on div "2 items" at bounding box center [601, 219] width 89 height 14
click at [330, 224] on div "Chef +Jacket 4 items" at bounding box center [380, 210] width 199 height 53
click at [360, 207] on div "Chef +Jacket" at bounding box center [390, 202] width 89 height 19
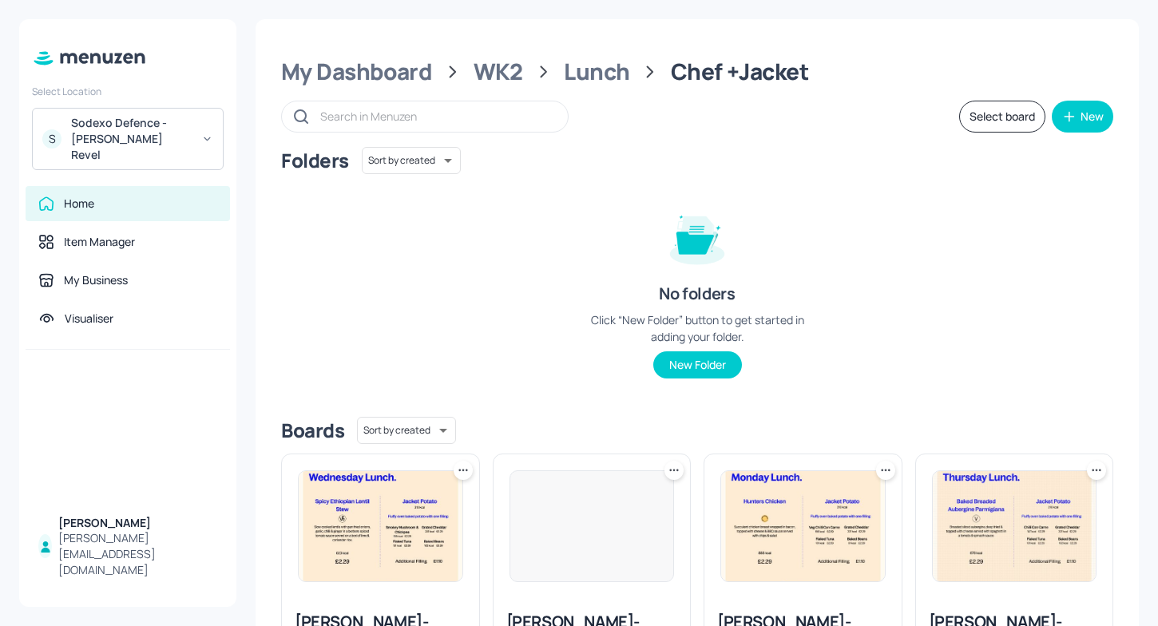
scroll to position [165, 0]
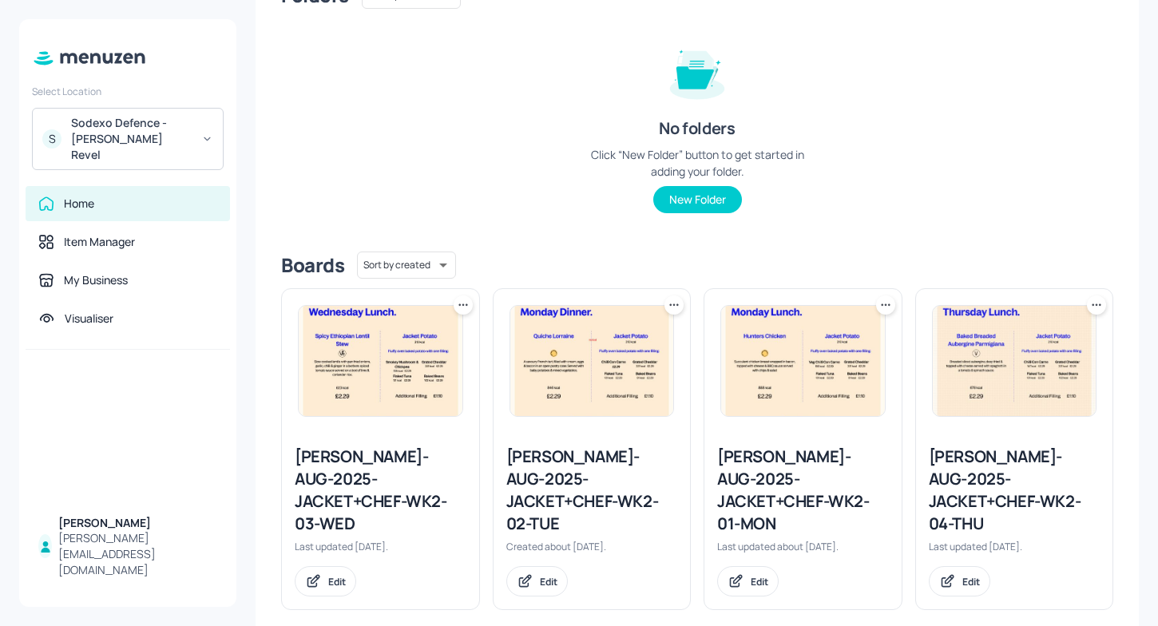
click at [756, 481] on div "[PERSON_NAME]-AUG-2025-JACKET+CHEF-WK2-01-MON" at bounding box center [803, 489] width 172 height 89
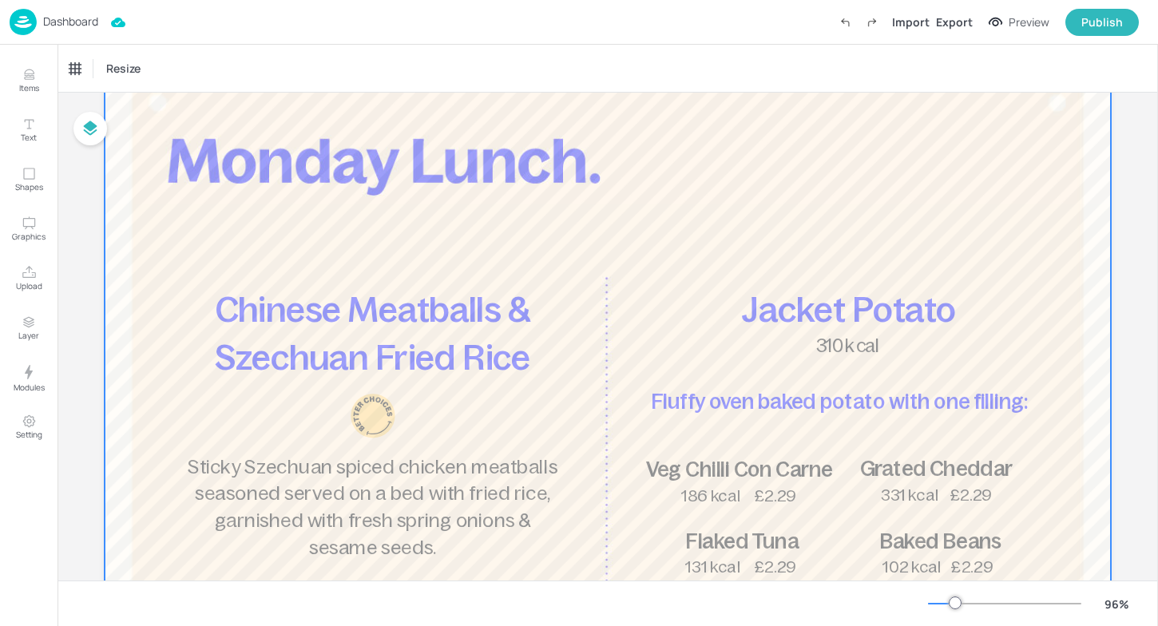
scroll to position [99, 0]
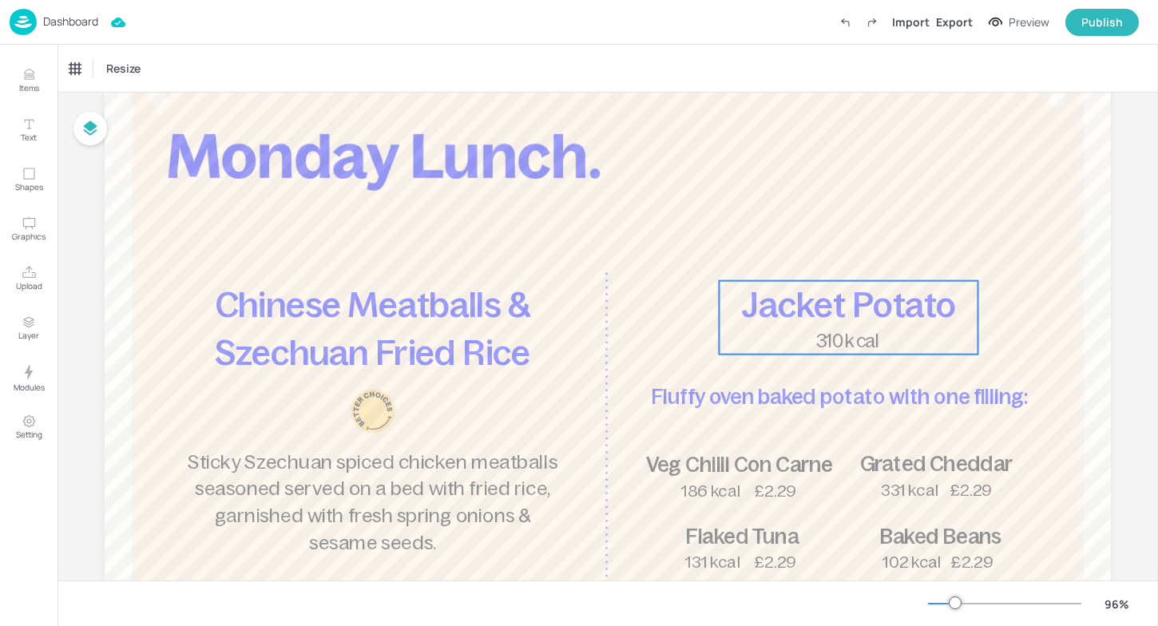
click at [769, 344] on span "310 kcal" at bounding box center [848, 341] width 65 height 20
click at [769, 249] on div "Ungroup" at bounding box center [806, 253] width 61 height 21
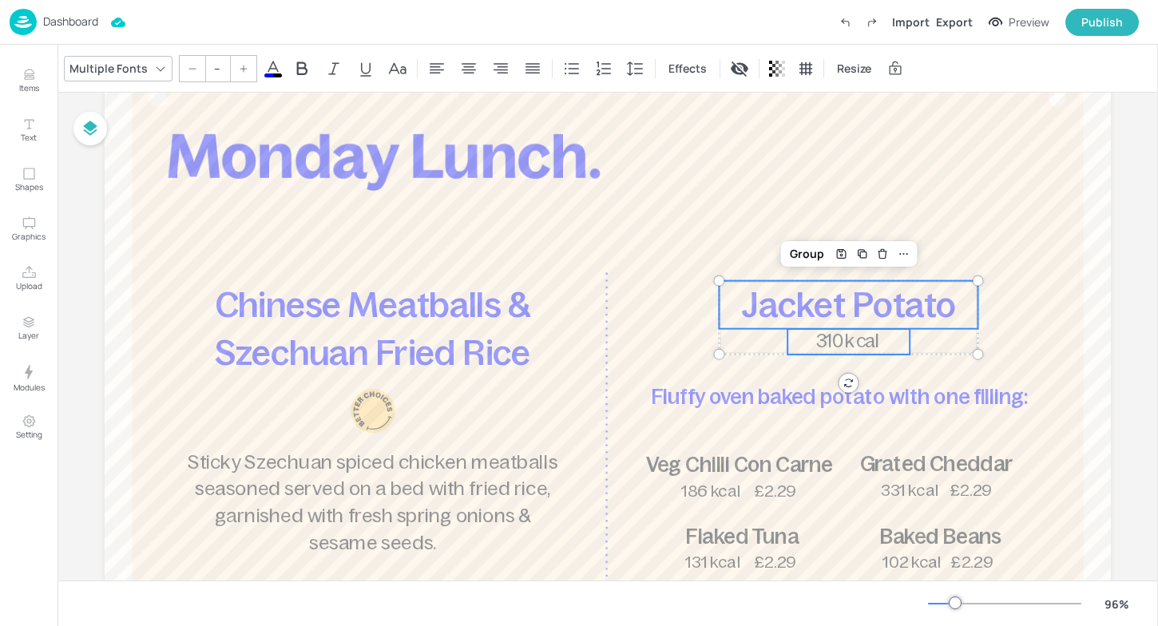
click at [769, 343] on span "310 kcal" at bounding box center [848, 341] width 65 height 20
type input "24"
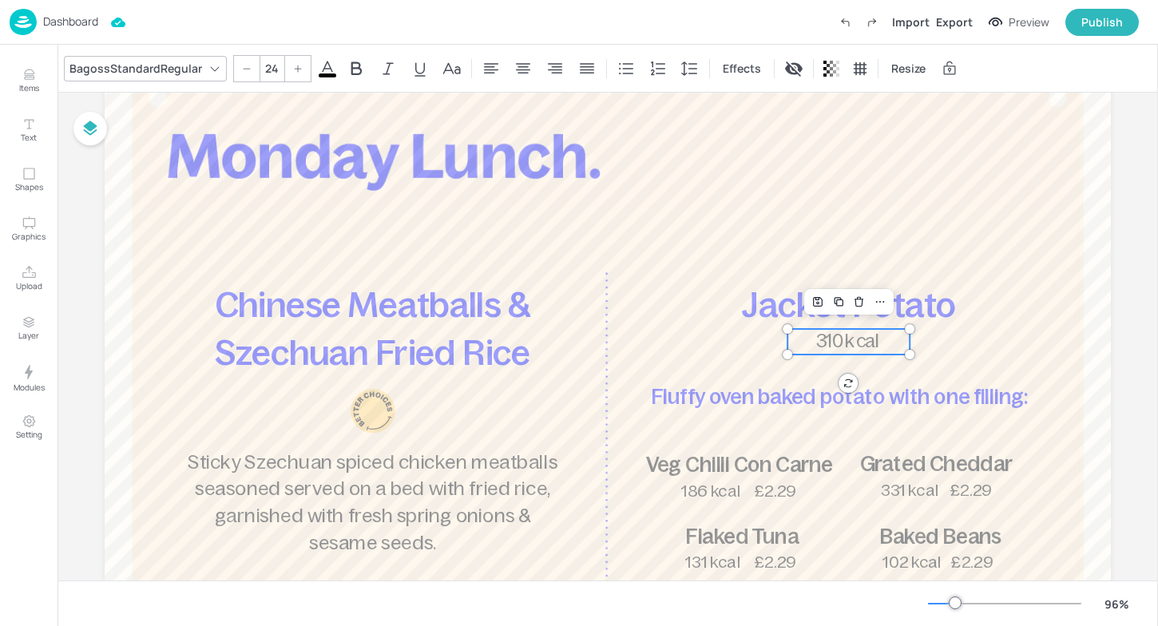
click at [769, 339] on span "310 kcal" at bounding box center [848, 341] width 65 height 20
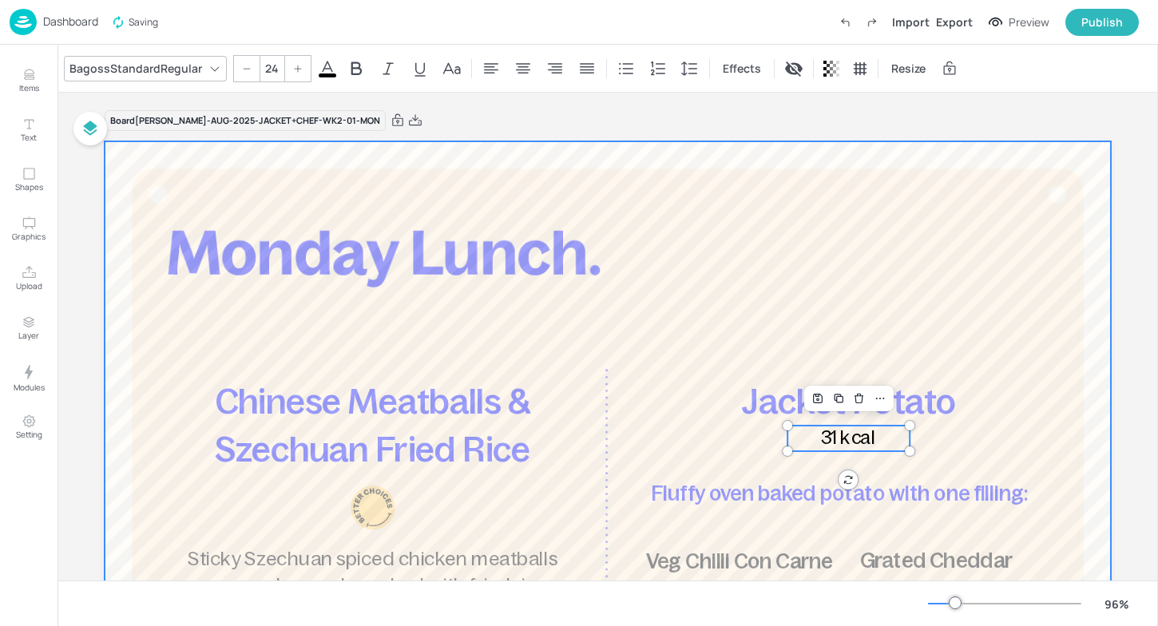
scroll to position [0, 0]
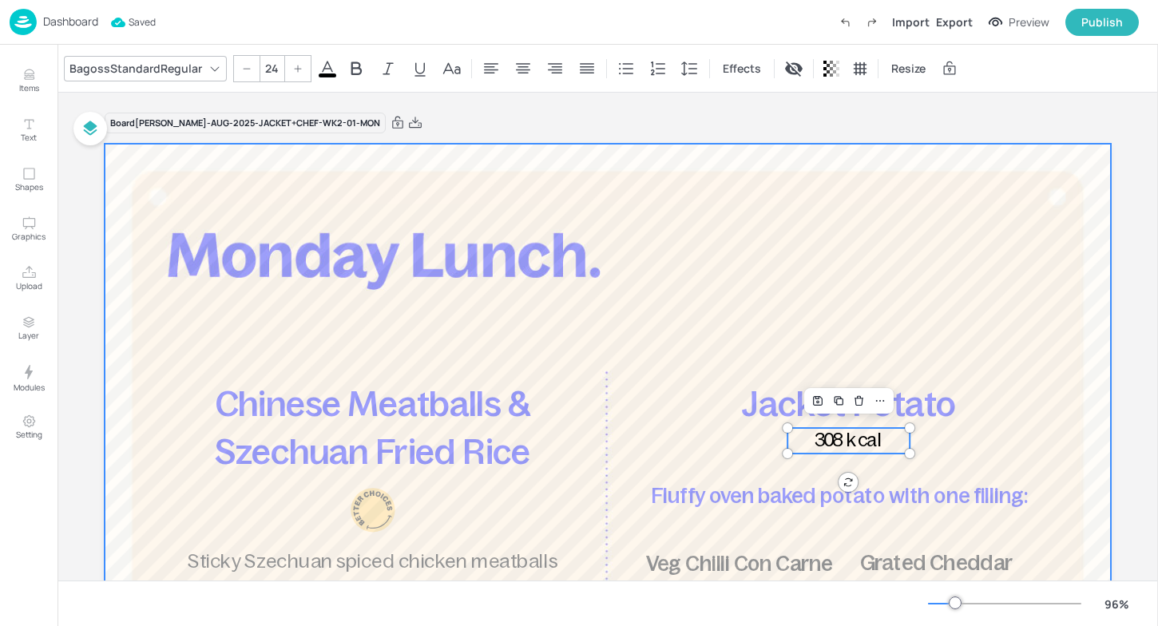
click at [684, 247] on div at bounding box center [608, 557] width 1006 height 826
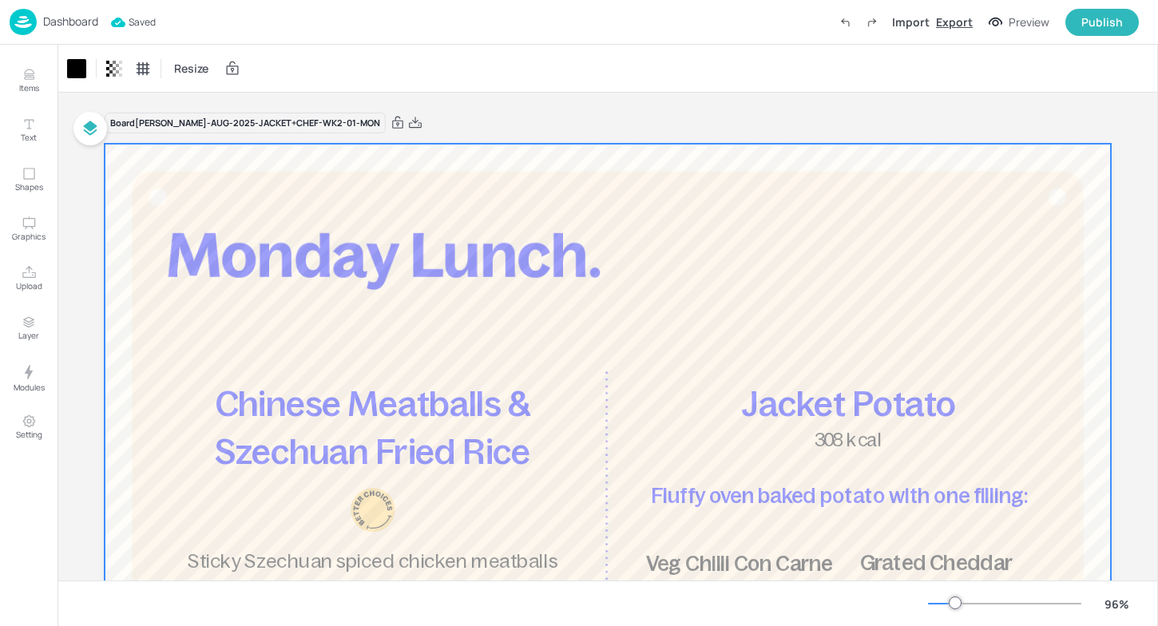
click at [769, 18] on div "Export" at bounding box center [954, 22] width 37 height 17
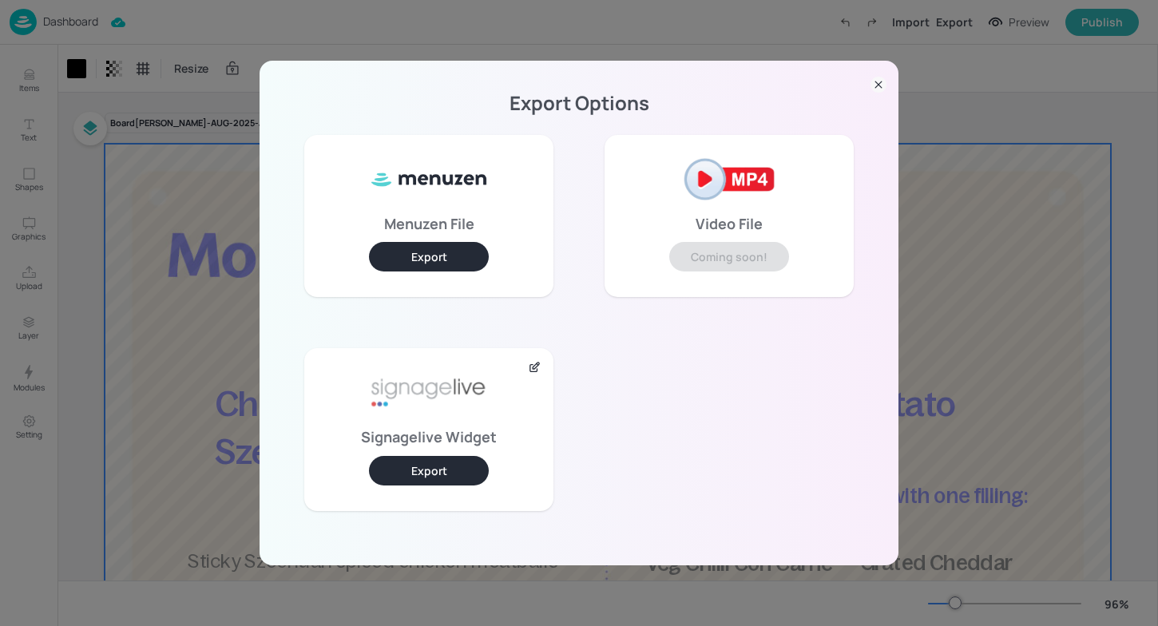
click at [431, 472] on button "Export" at bounding box center [429, 471] width 120 height 30
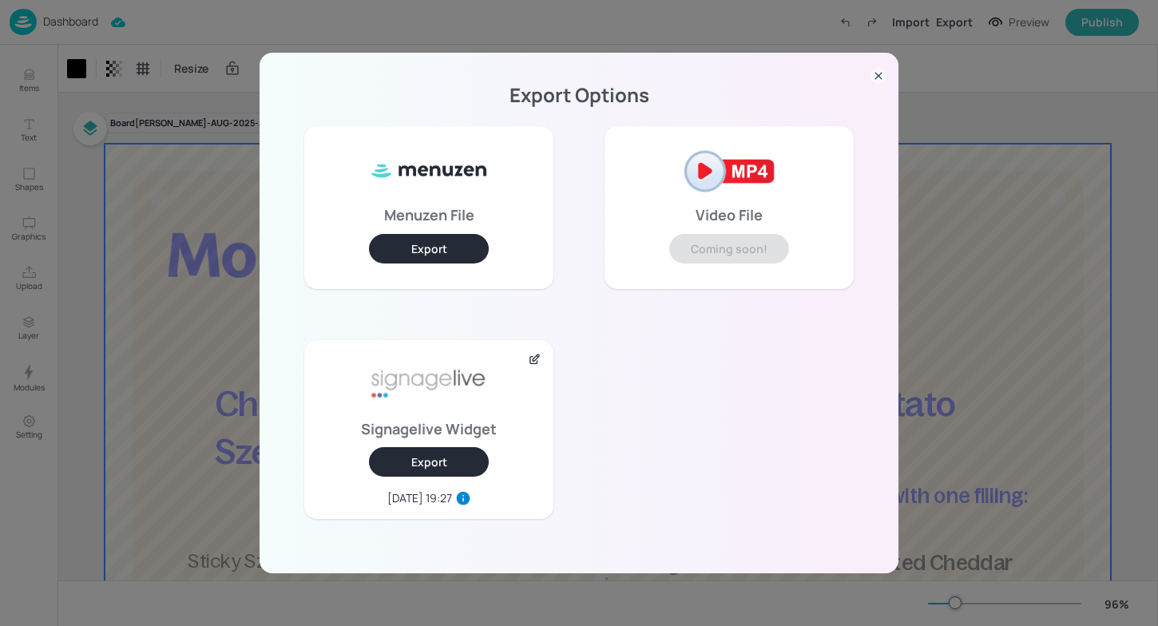
click at [769, 87] on div "Export Options Menuzen File Export Video File Coming soon! Signagelive Widget E…" at bounding box center [579, 313] width 1158 height 626
